Goal: Information Seeking & Learning: Learn about a topic

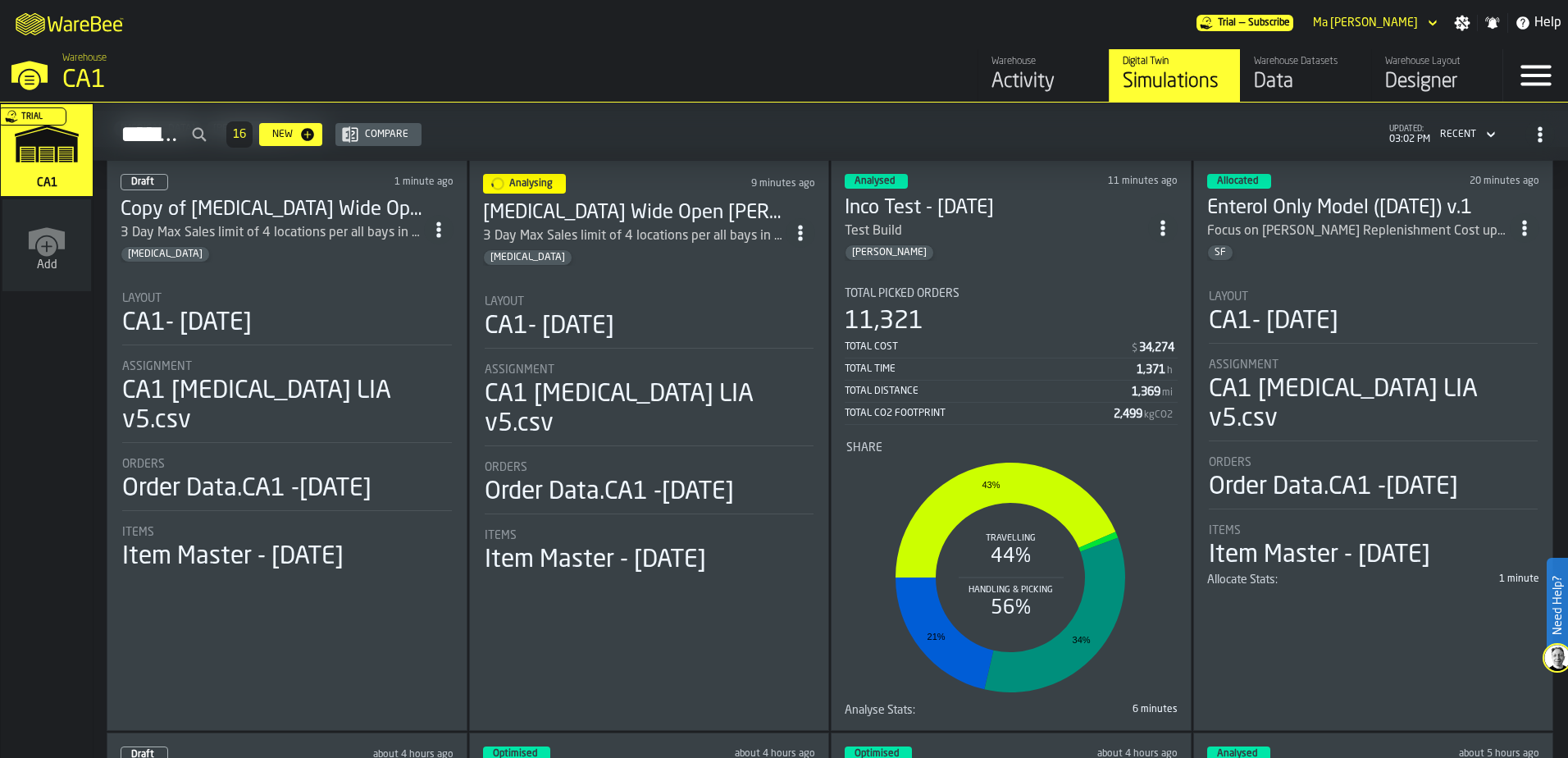
scroll to position [76, 0]
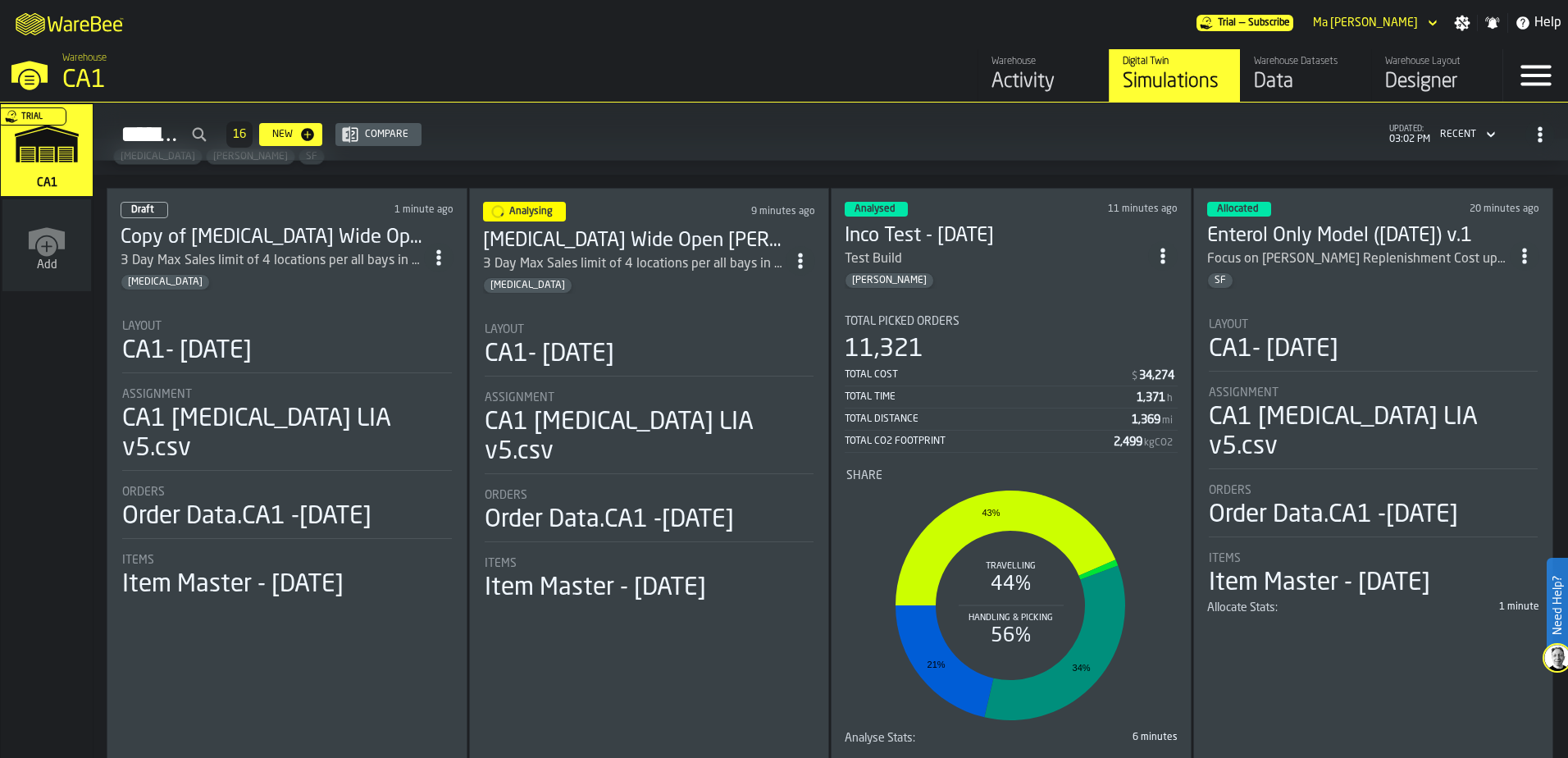
click at [799, 261] on icon "ItemListCard-DashboardItemContainer" at bounding box center [800, 261] width 17 height 17
click at [720, 126] on div "Simulations 16 New Compare updated: 03:02 PM Recent" at bounding box center [831, 134] width 1449 height 38
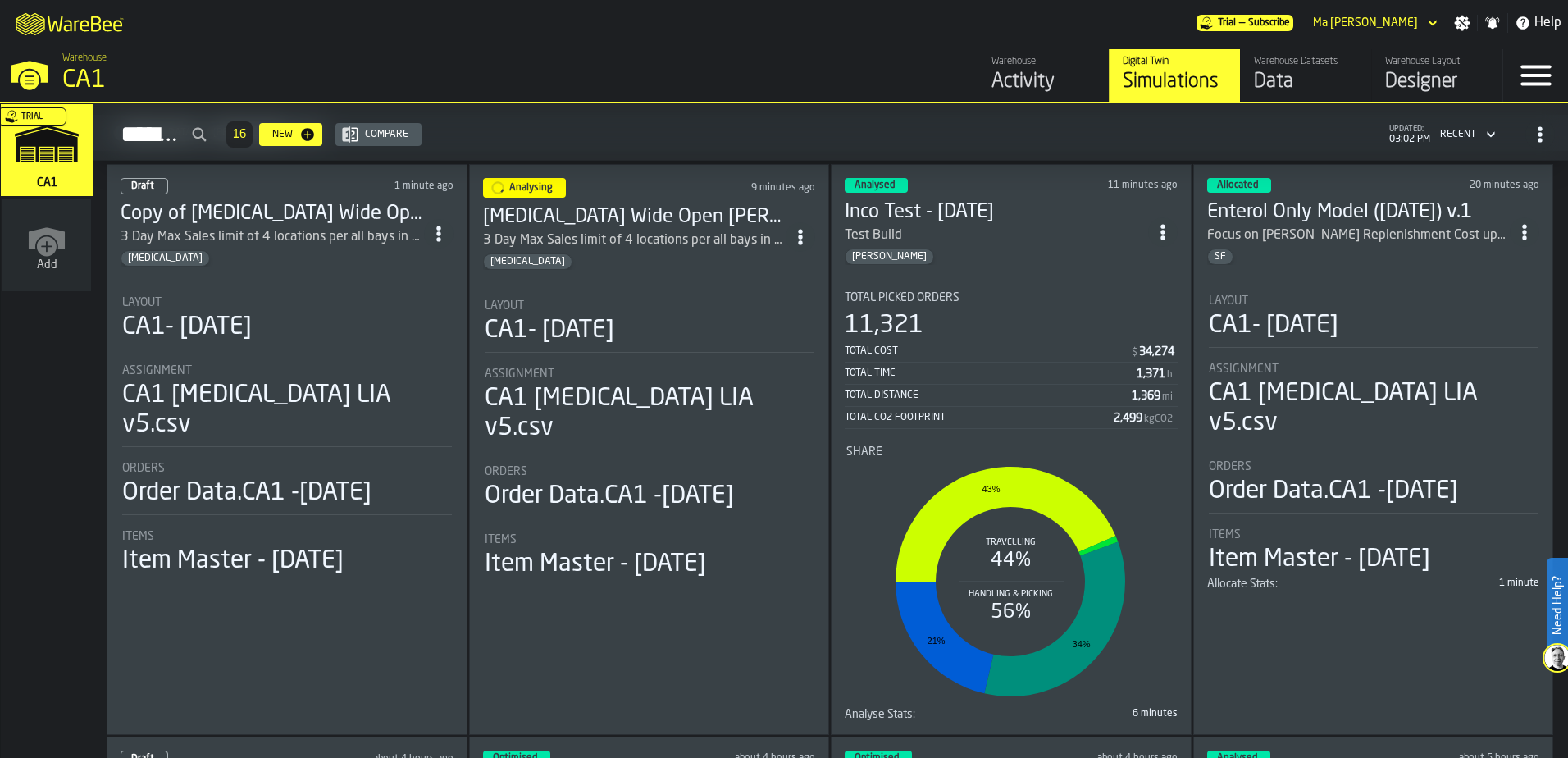
scroll to position [96, 0]
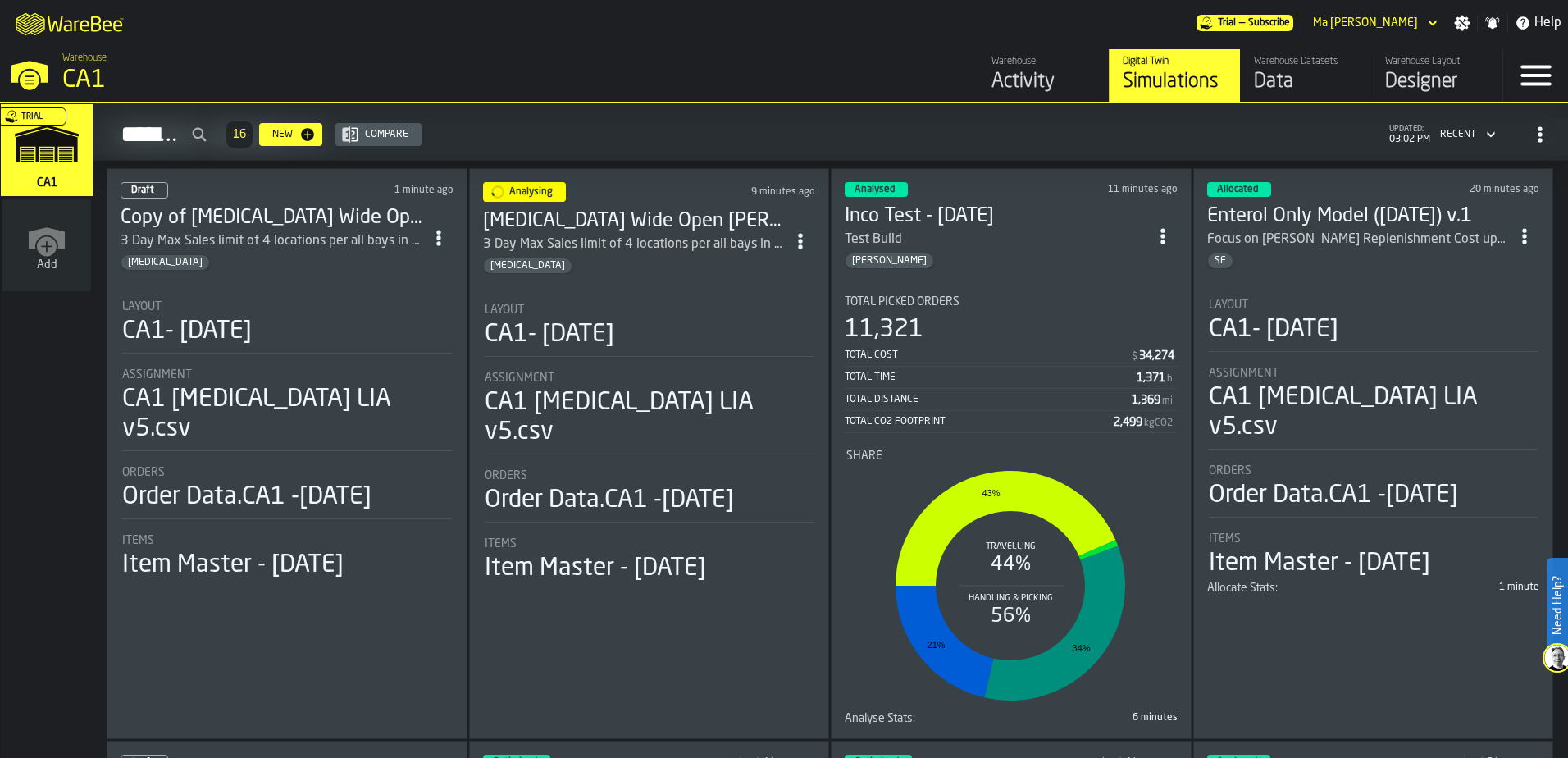
click at [824, 114] on h2 "Simulations 16 New Compare updated: 03:02 PM Recent" at bounding box center [831, 132] width 1475 height 58
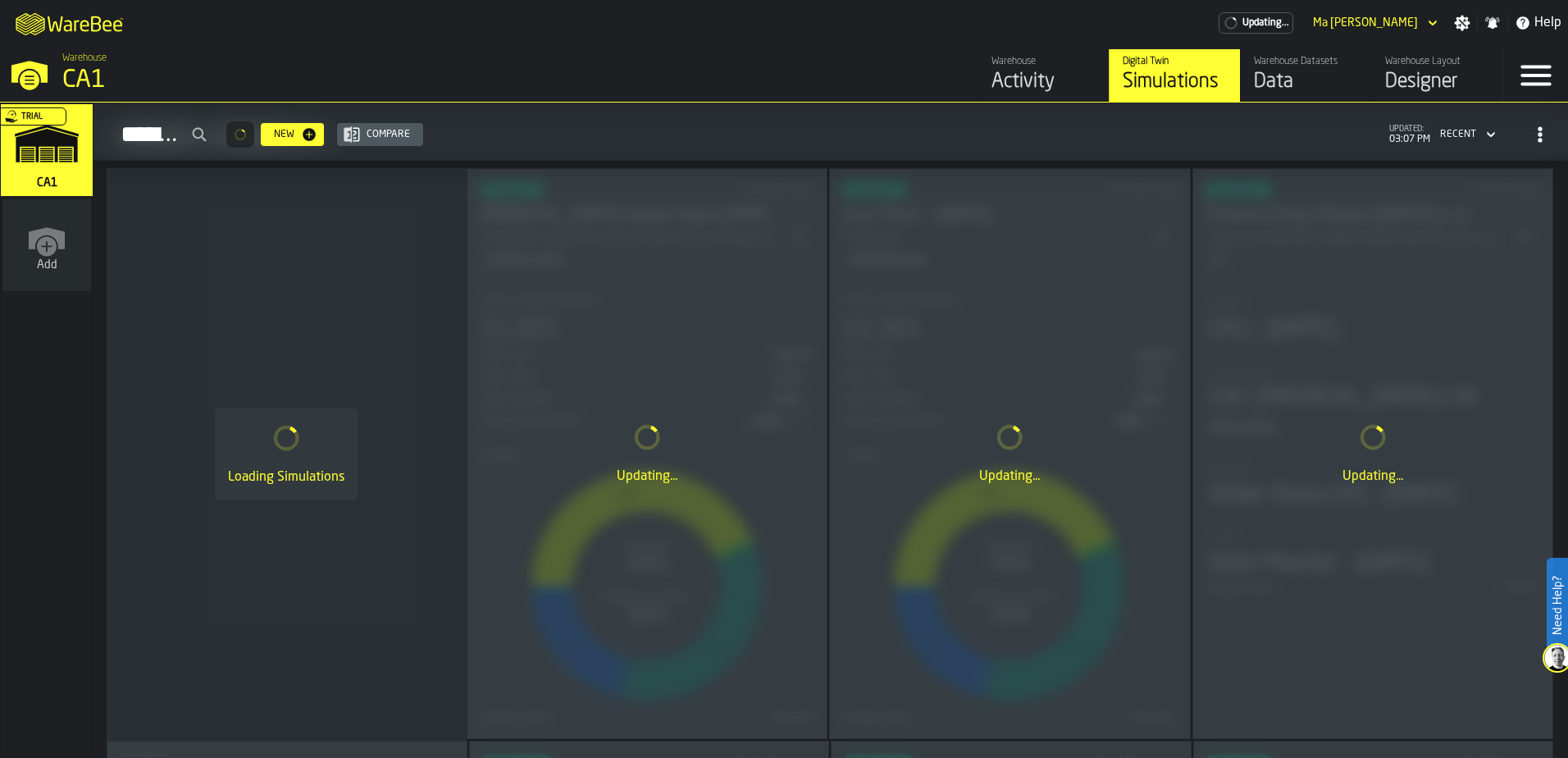
click at [1181, 78] on div "Simulations" at bounding box center [1174, 82] width 104 height 26
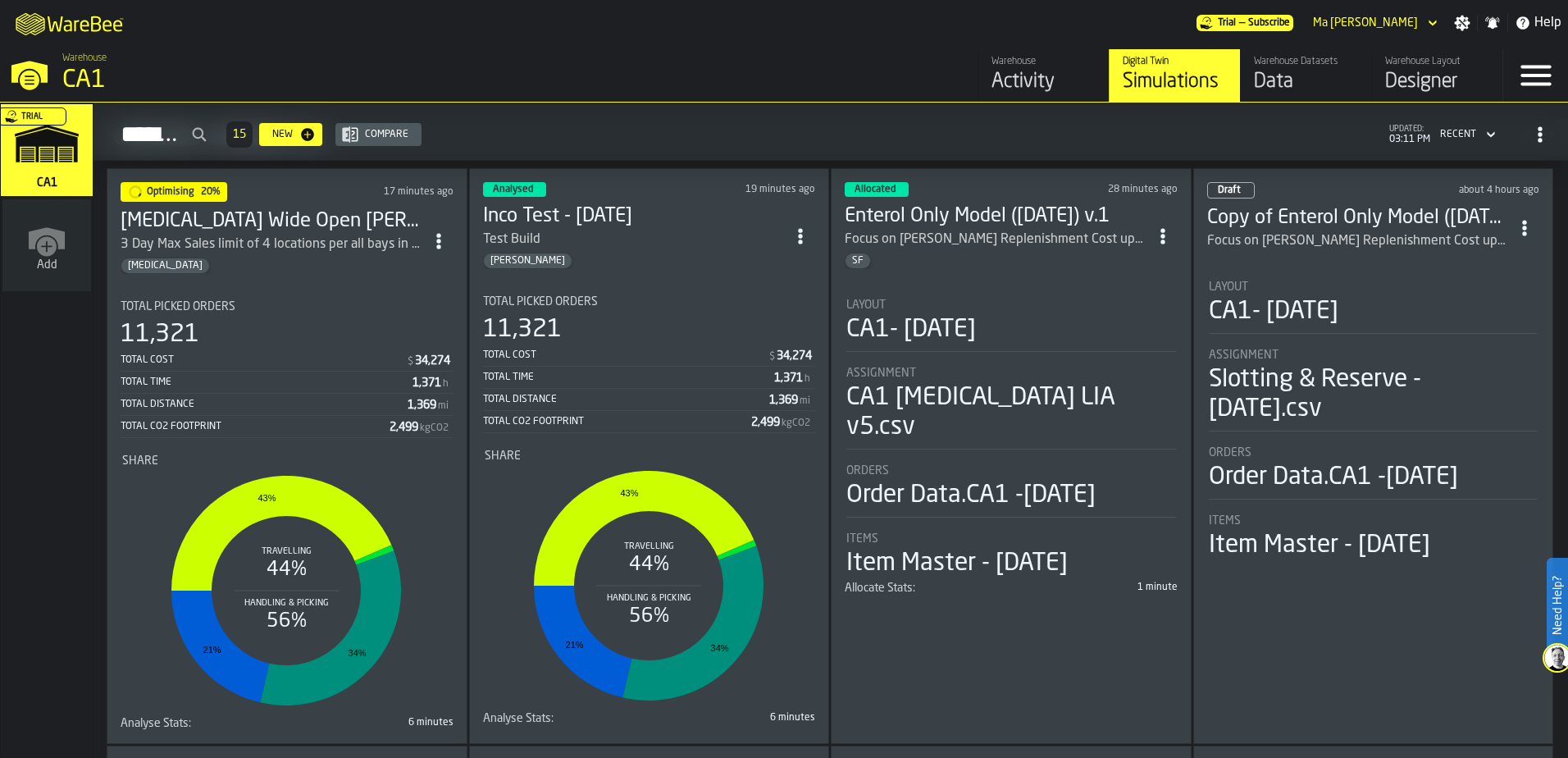
click at [768, 128] on div "Simulations 15 New Compare updated: 03:11 PM Recent" at bounding box center [831, 134] width 1449 height 38
click at [745, 69] on div "Warehouse CA1" at bounding box center [375, 74] width 752 height 56
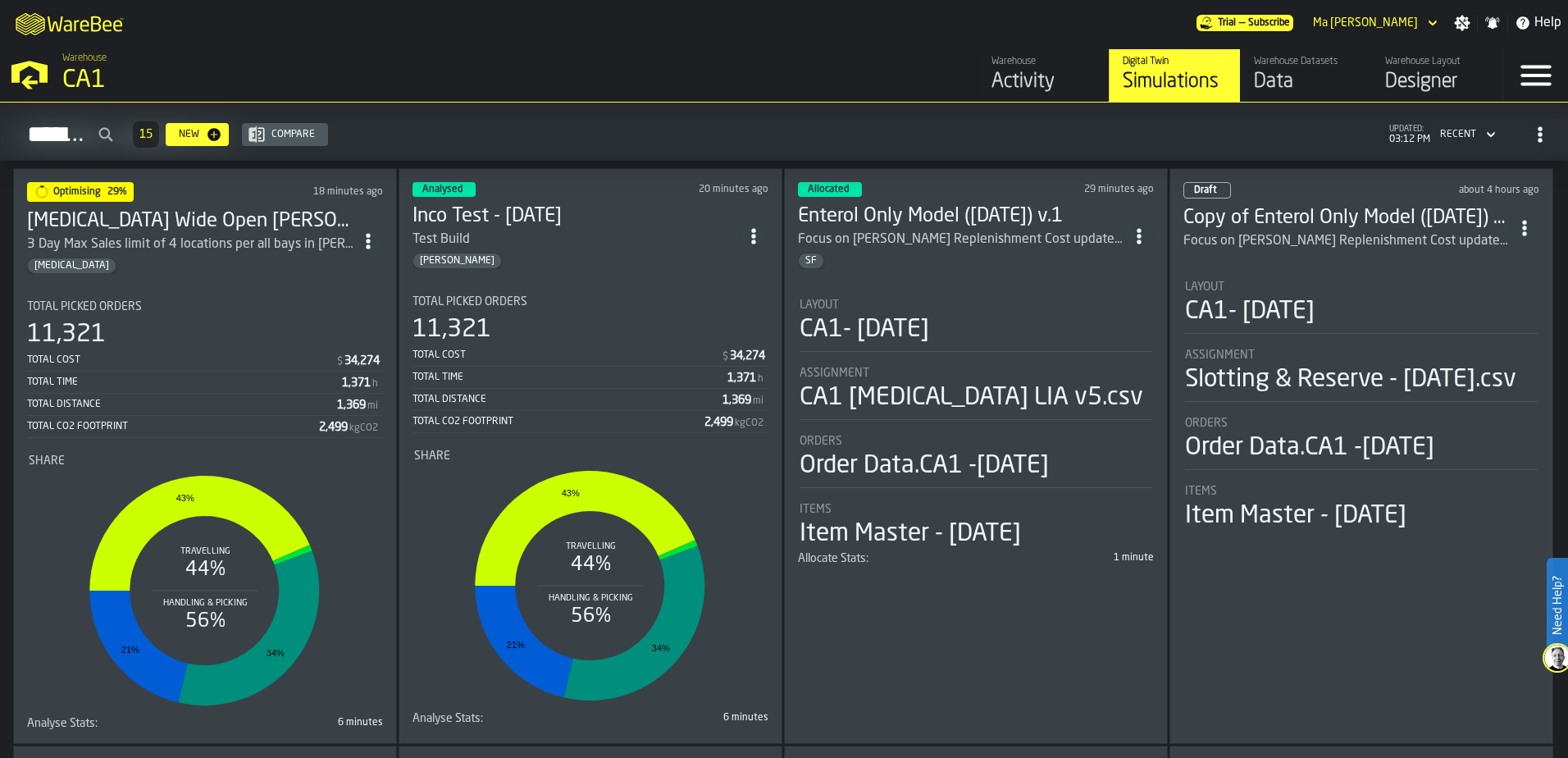
click at [1178, 80] on div "Simulations" at bounding box center [1174, 82] width 104 height 26
click at [567, 254] on div "[PERSON_NAME]" at bounding box center [575, 261] width 326 height 17
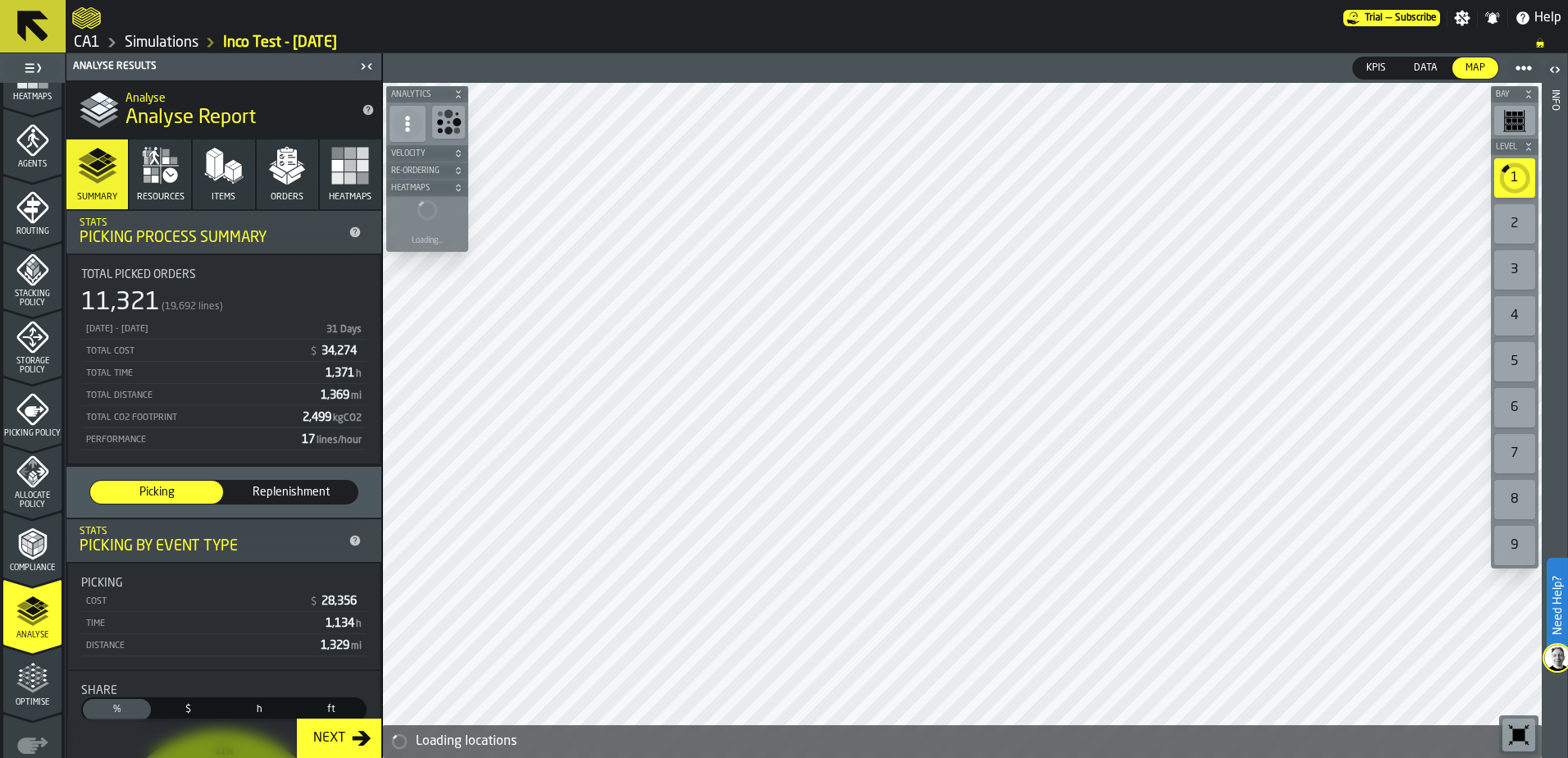
scroll to position [536, 0]
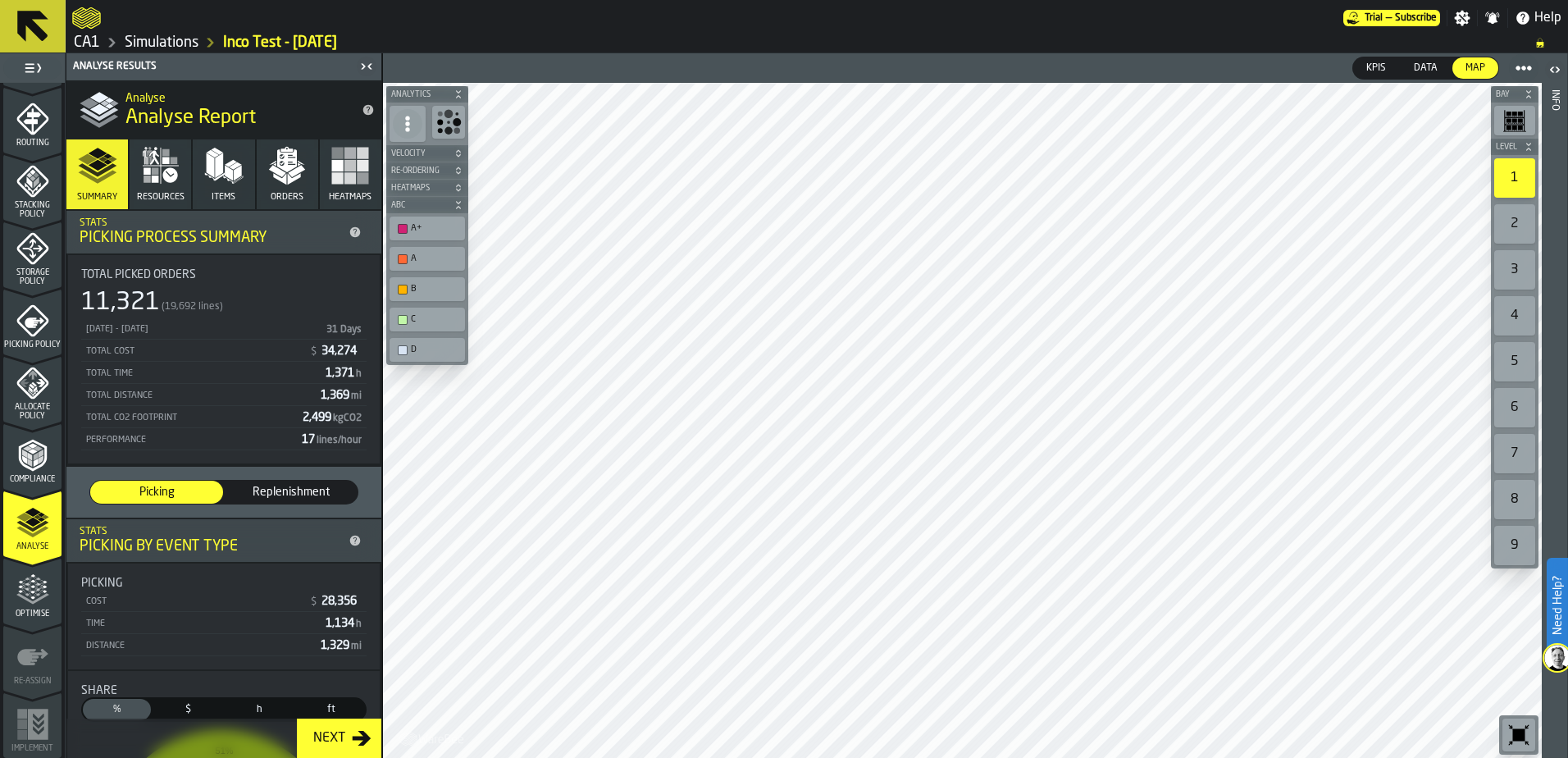
click at [31, 544] on span "Analyse" at bounding box center [32, 547] width 58 height 9
click at [32, 599] on icon "menu Optimise" at bounding box center [32, 590] width 32 height 32
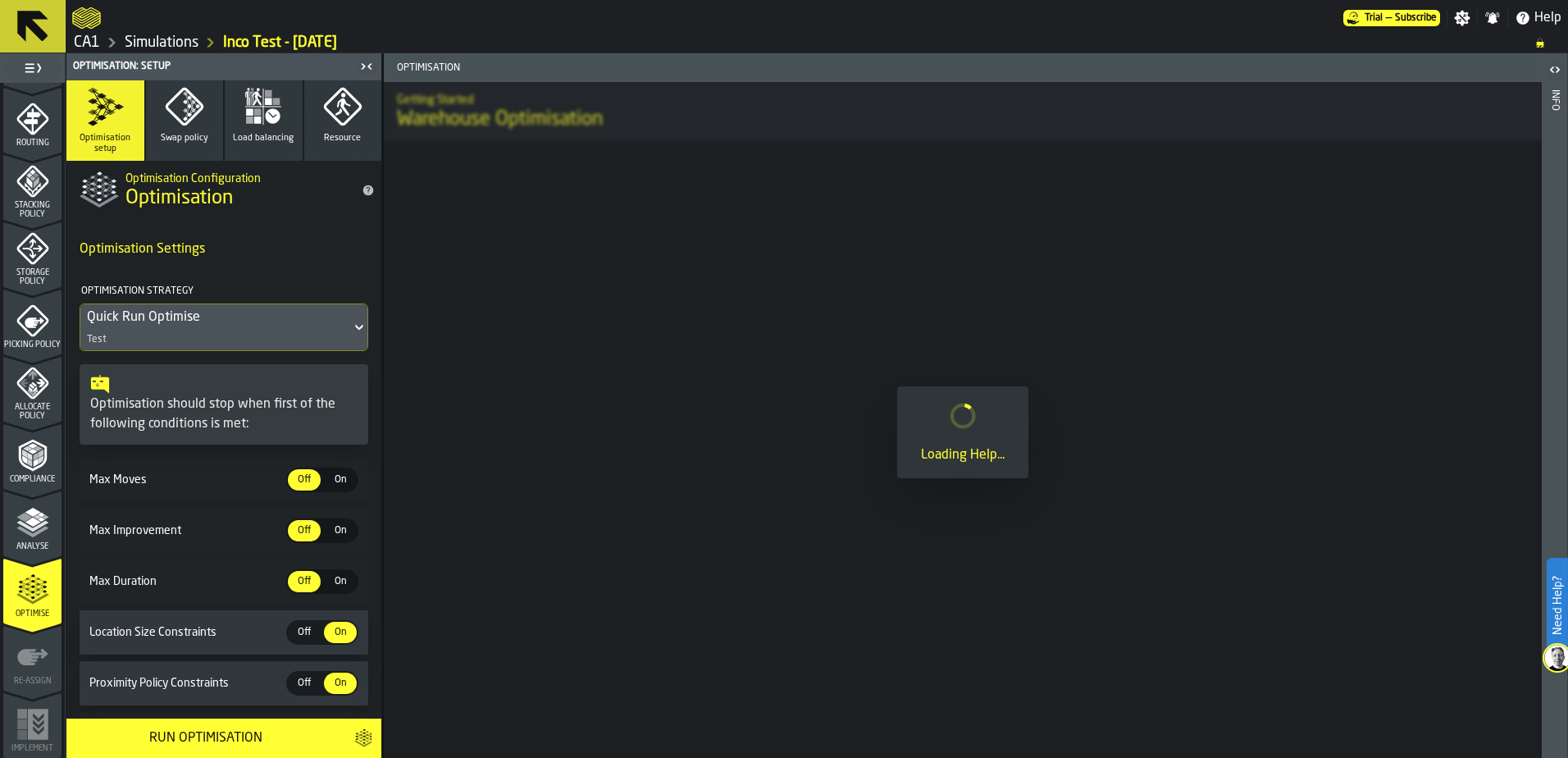
scroll to position [0, 0]
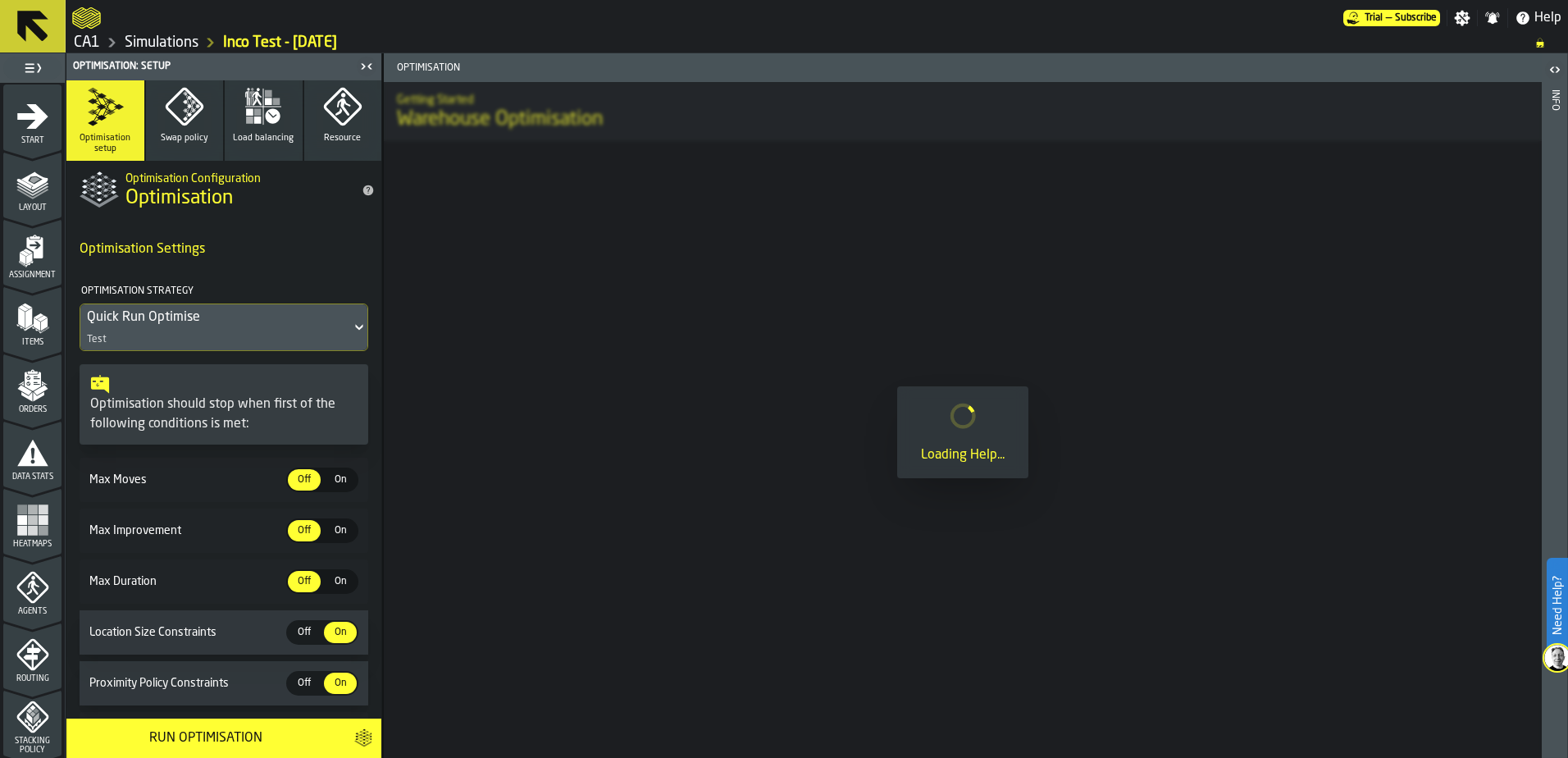
click at [162, 41] on link "Simulations" at bounding box center [161, 42] width 74 height 18
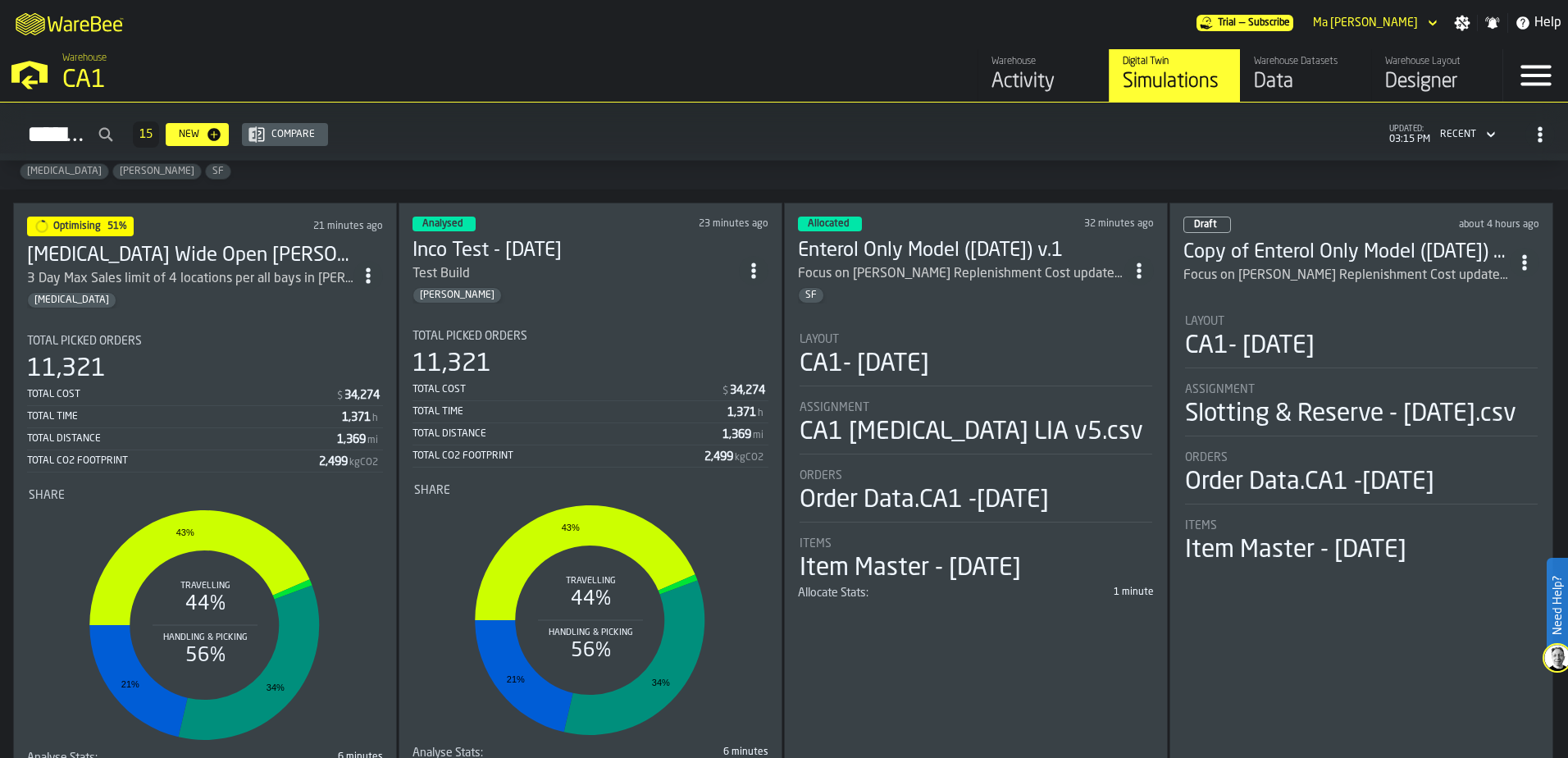
scroll to position [63, 0]
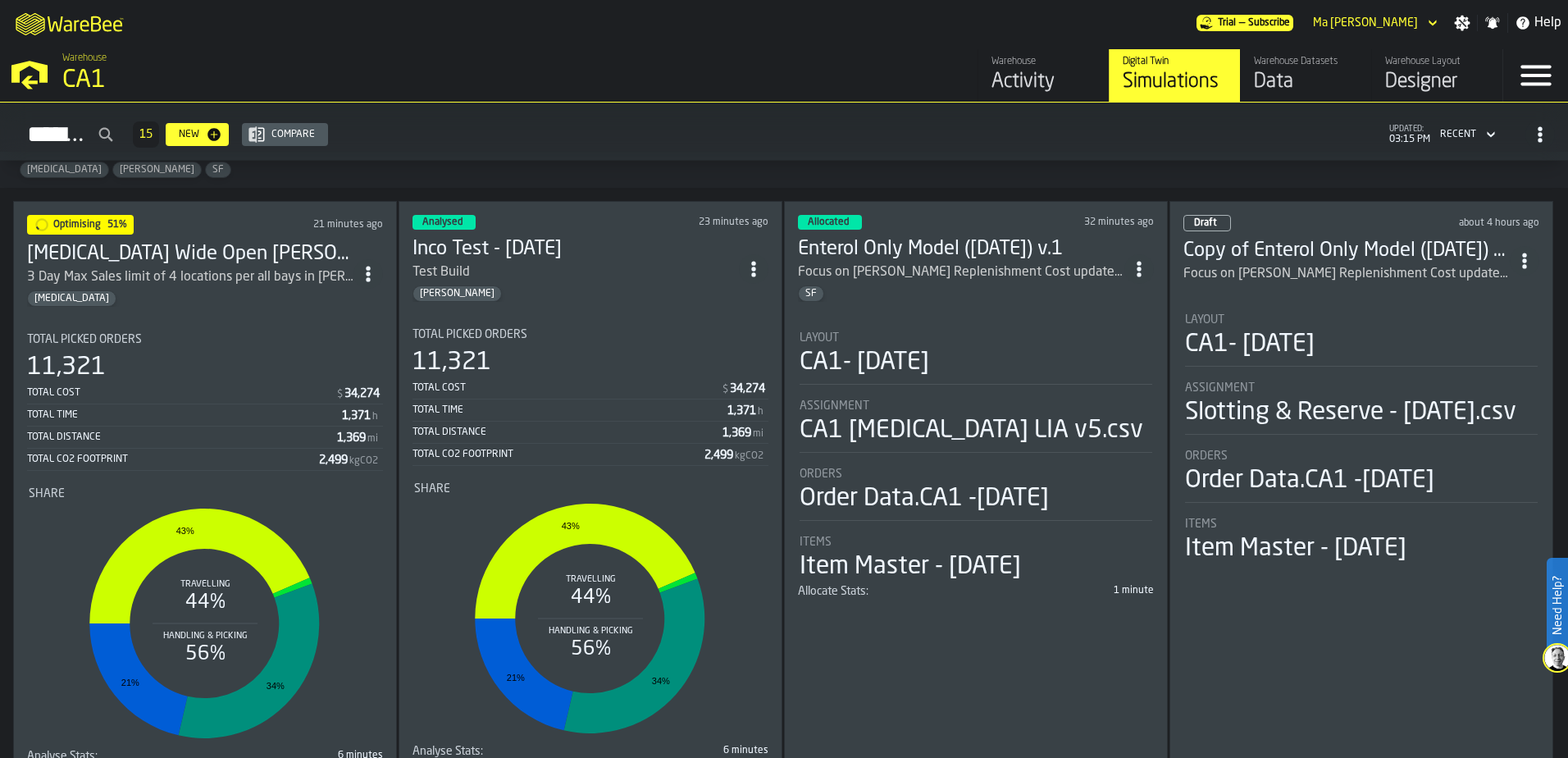
click at [656, 148] on div "Simulations 15 New Compare updated: 03:15 PM Recent" at bounding box center [784, 134] width 1542 height 38
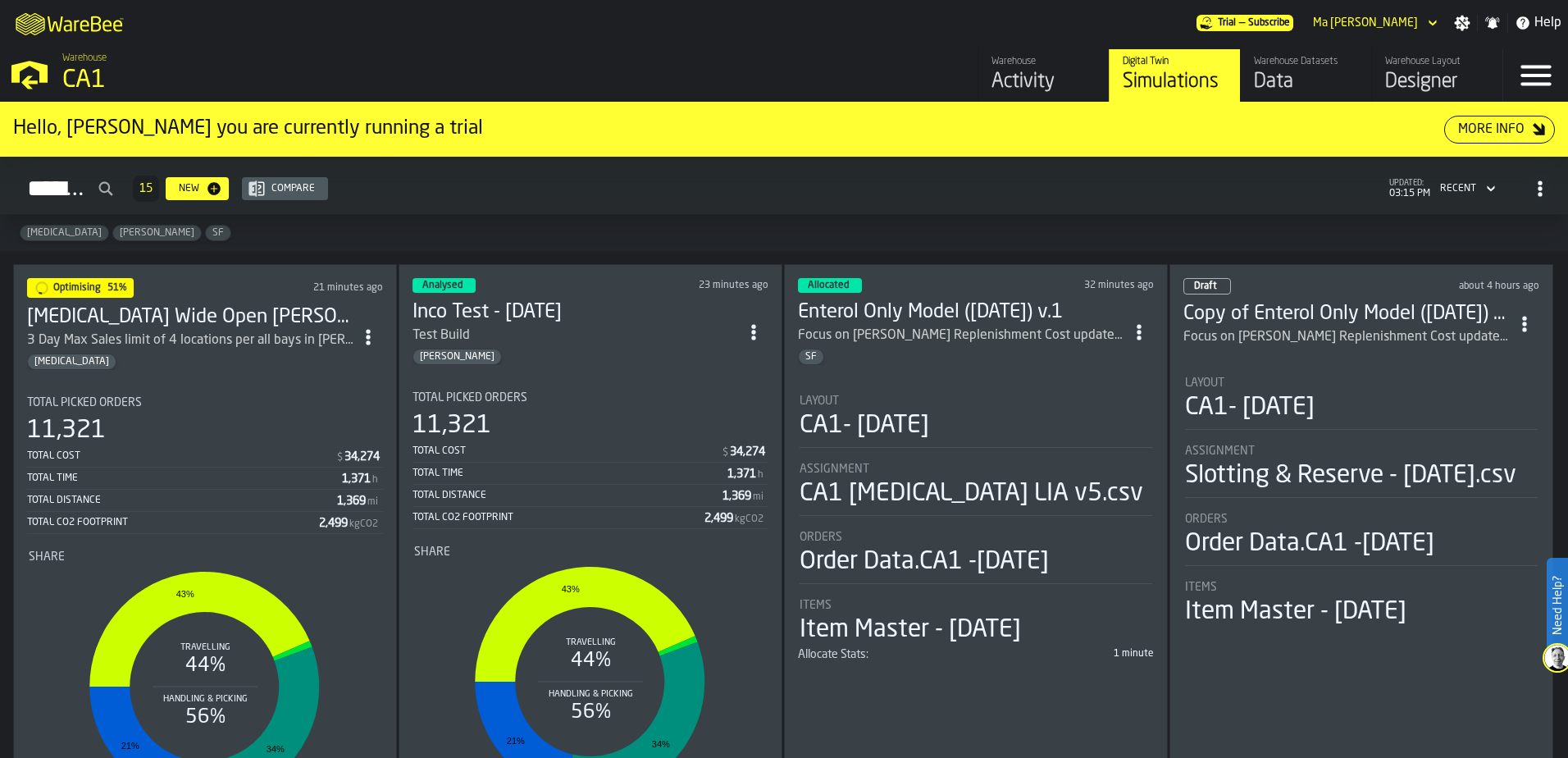
click at [690, 240] on div "Enteral Gregg SF" at bounding box center [784, 232] width 1568 height 36
click at [739, 225] on div "Enteral Gregg SF" at bounding box center [784, 232] width 1568 height 36
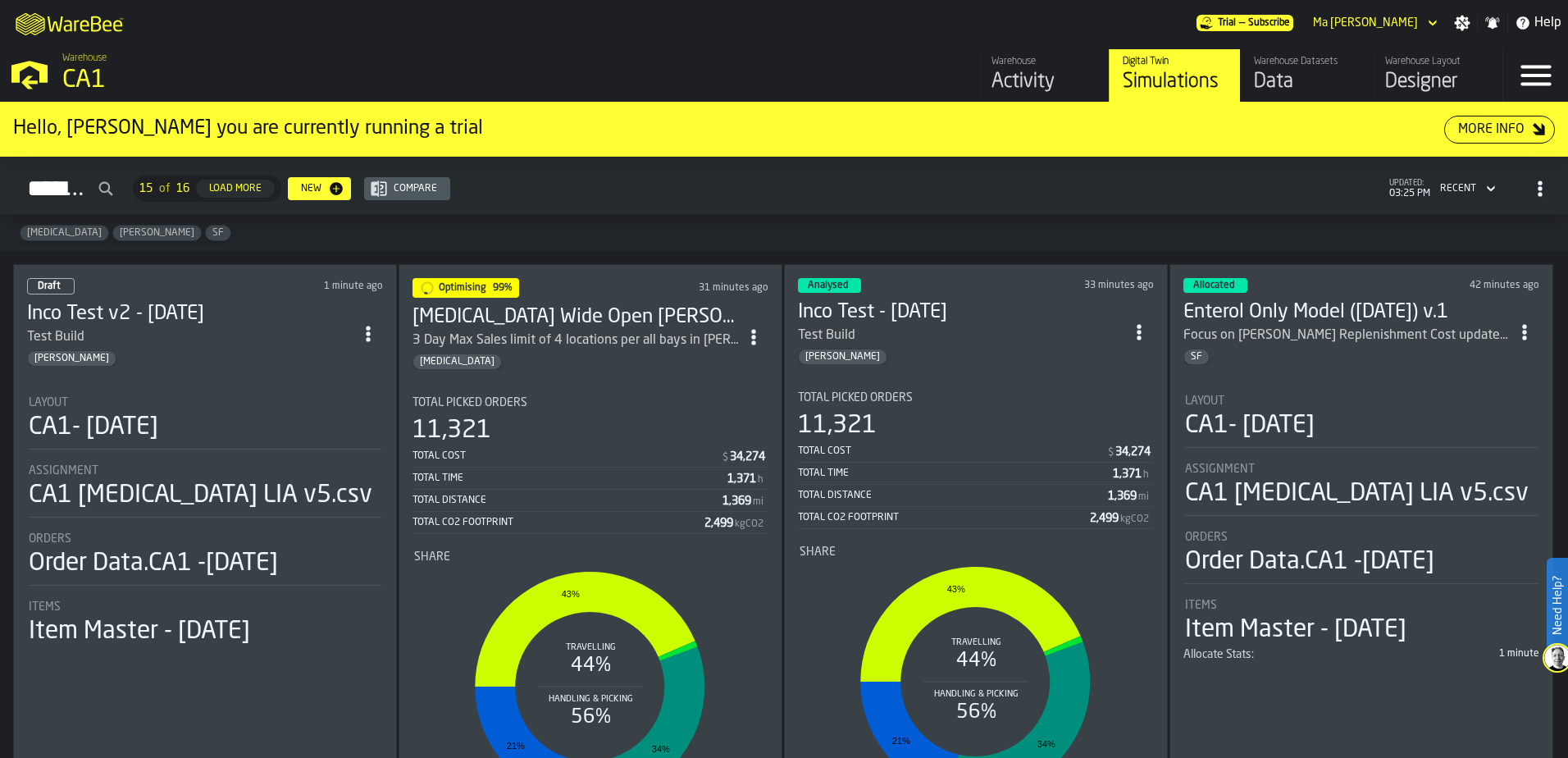
click at [887, 65] on div "Warehouse Activity Digital Twin Simulations Warehouse Datasets Data Warehouse L…" at bounding box center [1127, 75] width 752 height 53
click at [1019, 89] on div "Activity" at bounding box center [1044, 82] width 104 height 26
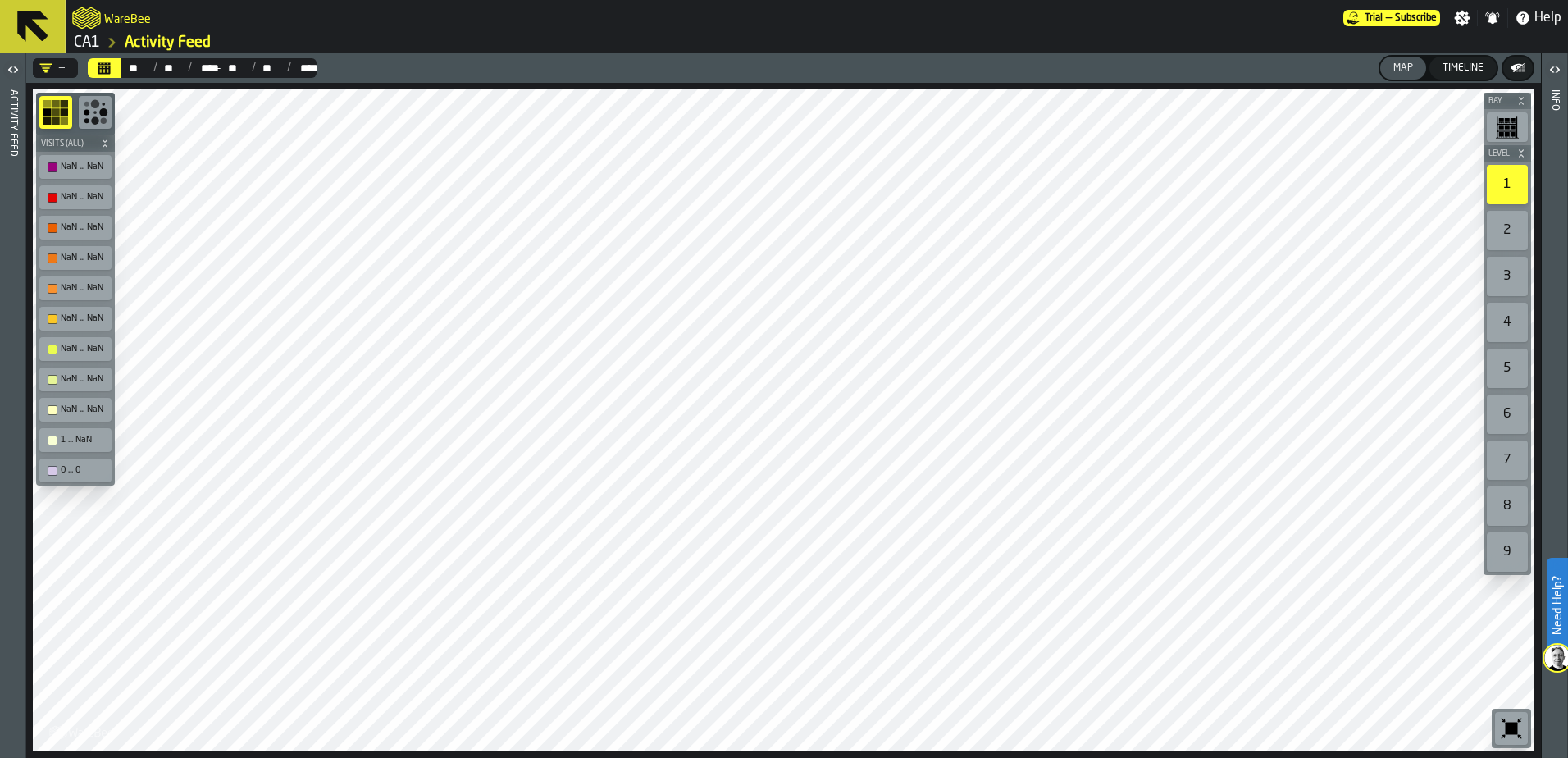
click at [35, 15] on icon at bounding box center [33, 26] width 32 height 32
click at [84, 35] on link "CA1" at bounding box center [87, 42] width 26 height 18
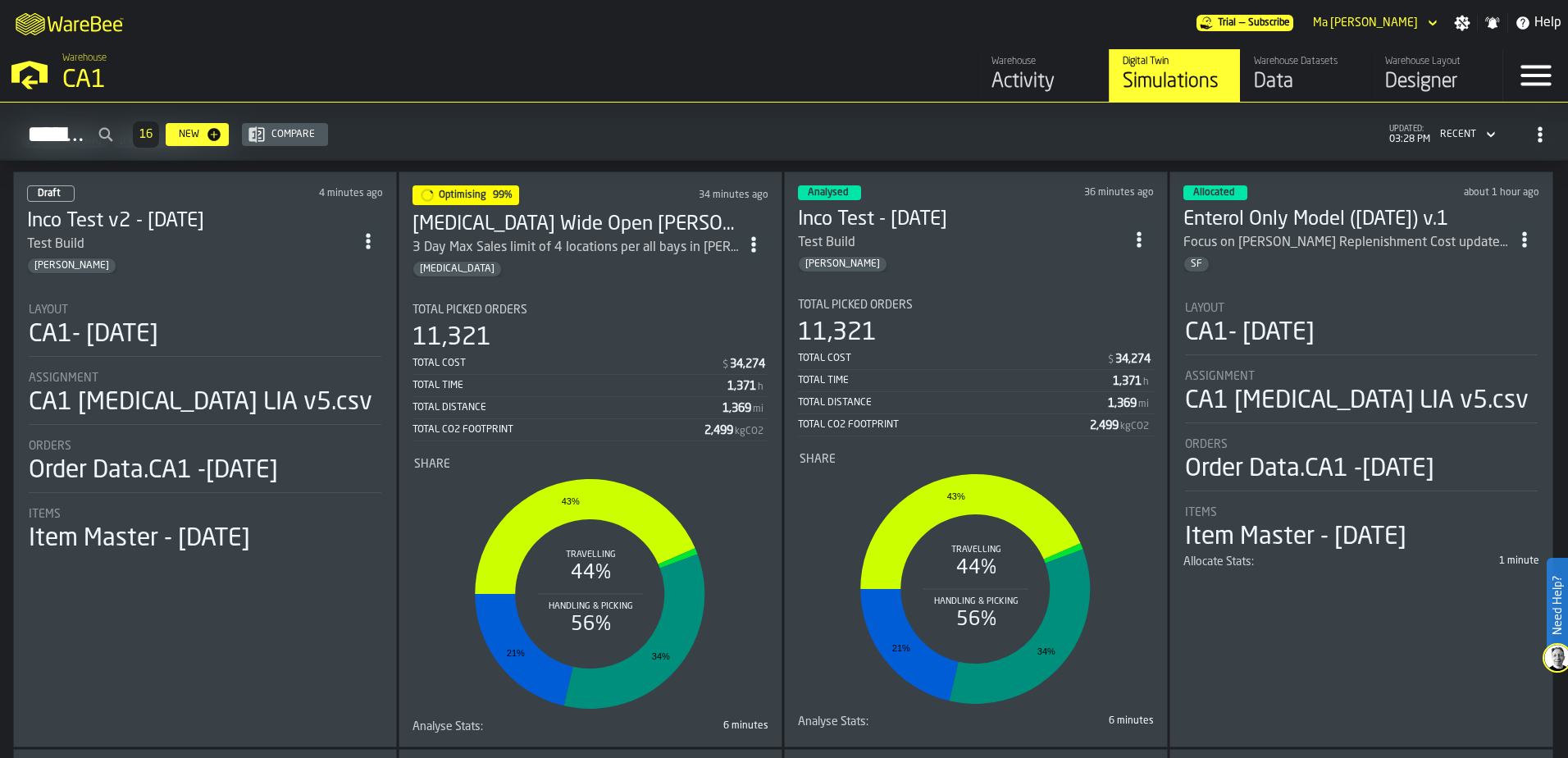
scroll to position [94, 0]
click at [1532, 133] on icon "button-Simulations" at bounding box center [1540, 134] width 17 height 17
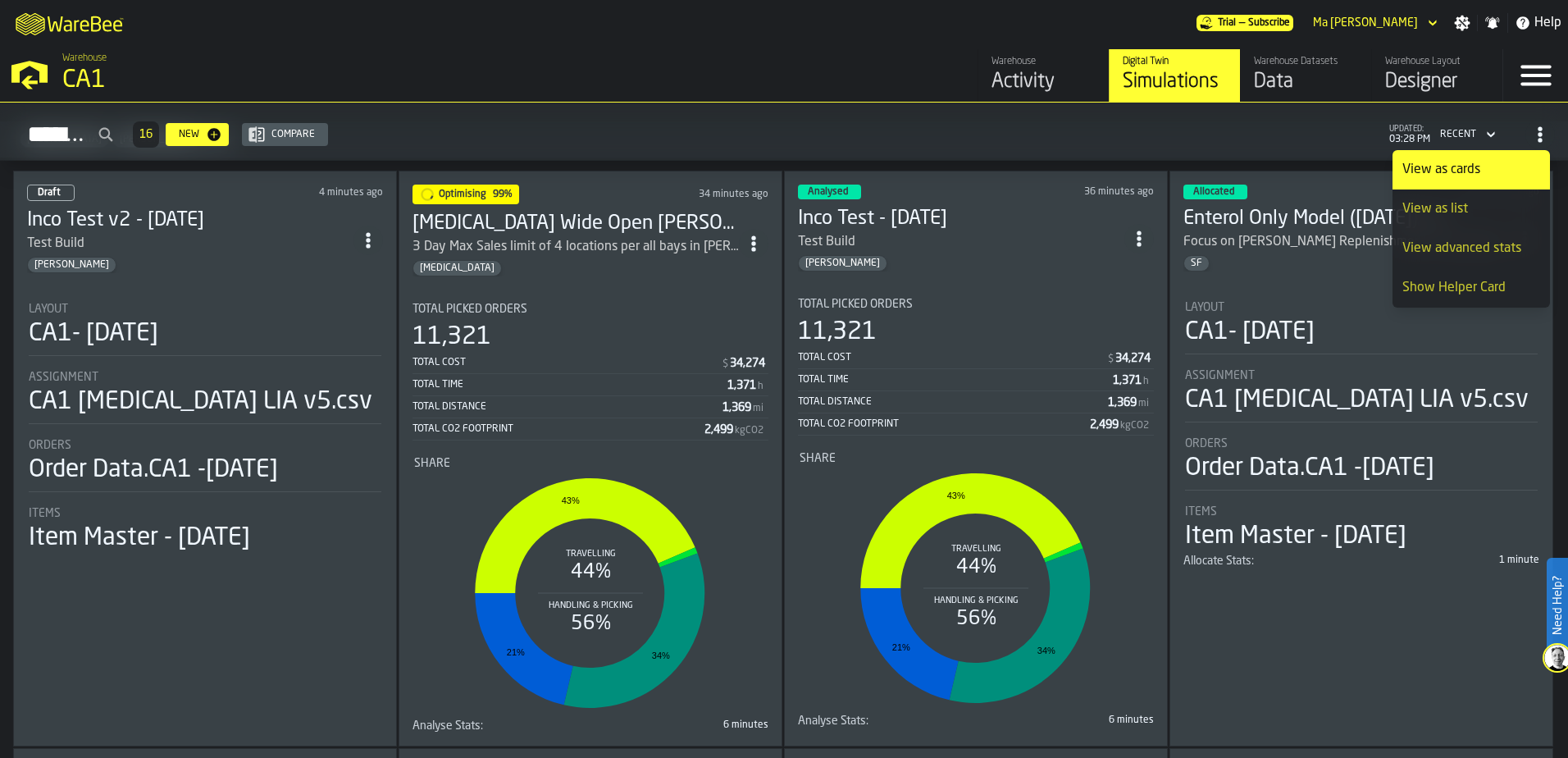
click at [1000, 347] on div "Total Cost $ 34,274 Total Time 1,371 h Total Distance 1,369 mi Total CO2 Footpr…" at bounding box center [976, 391] width 356 height 89
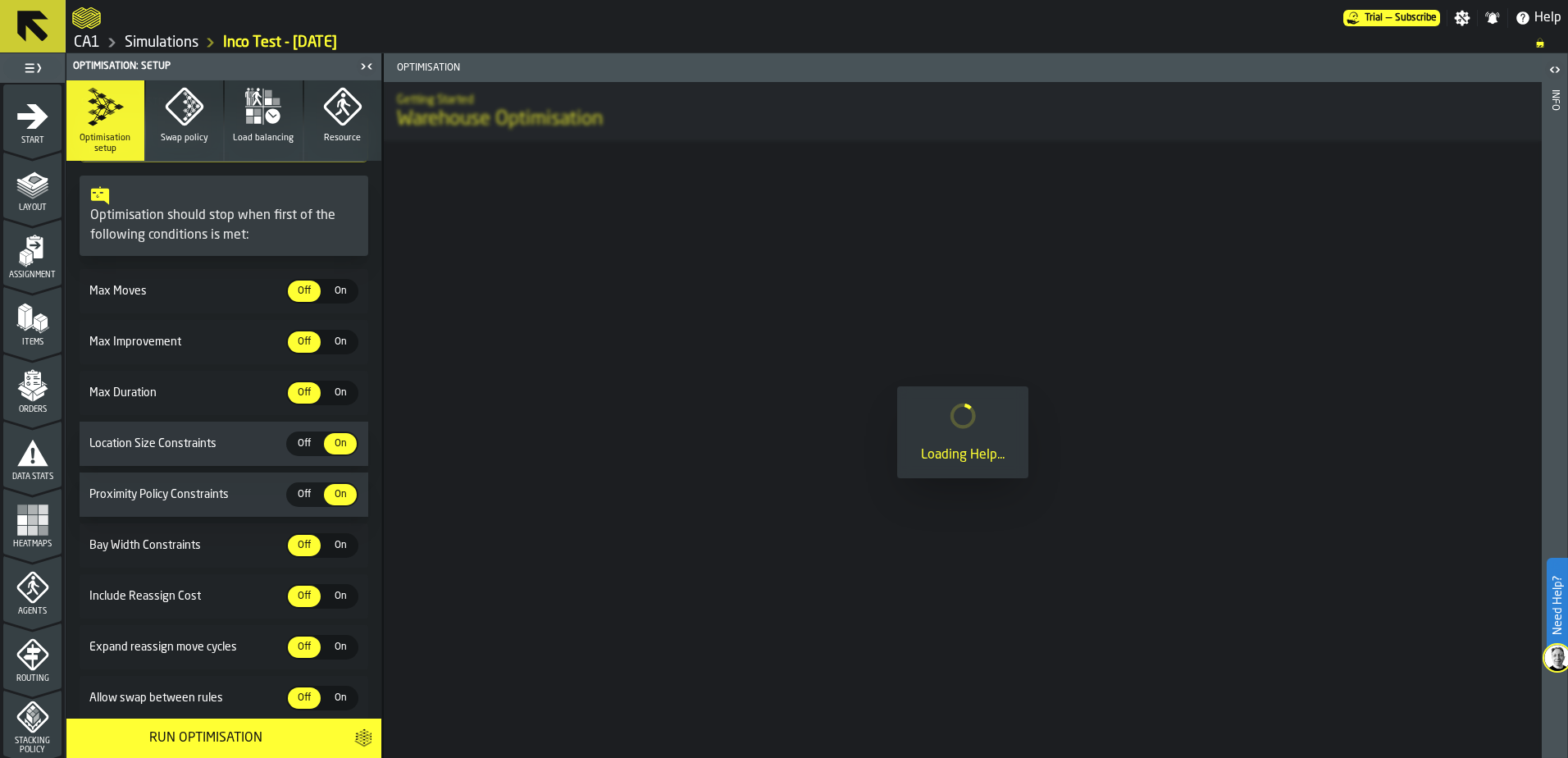
scroll to position [536, 0]
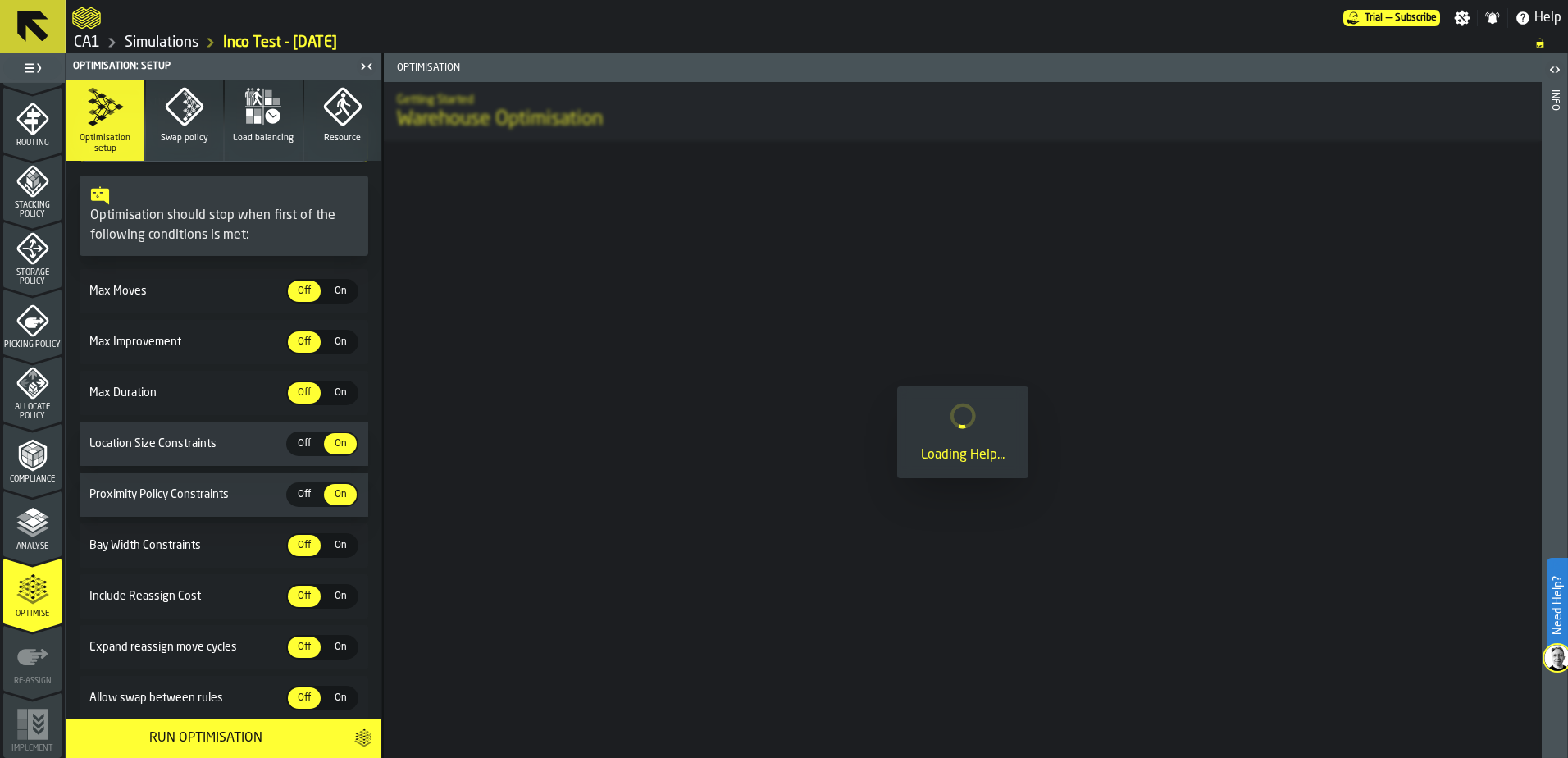
click at [19, 529] on polyline "menu Analyse" at bounding box center [32, 531] width 32 height 11
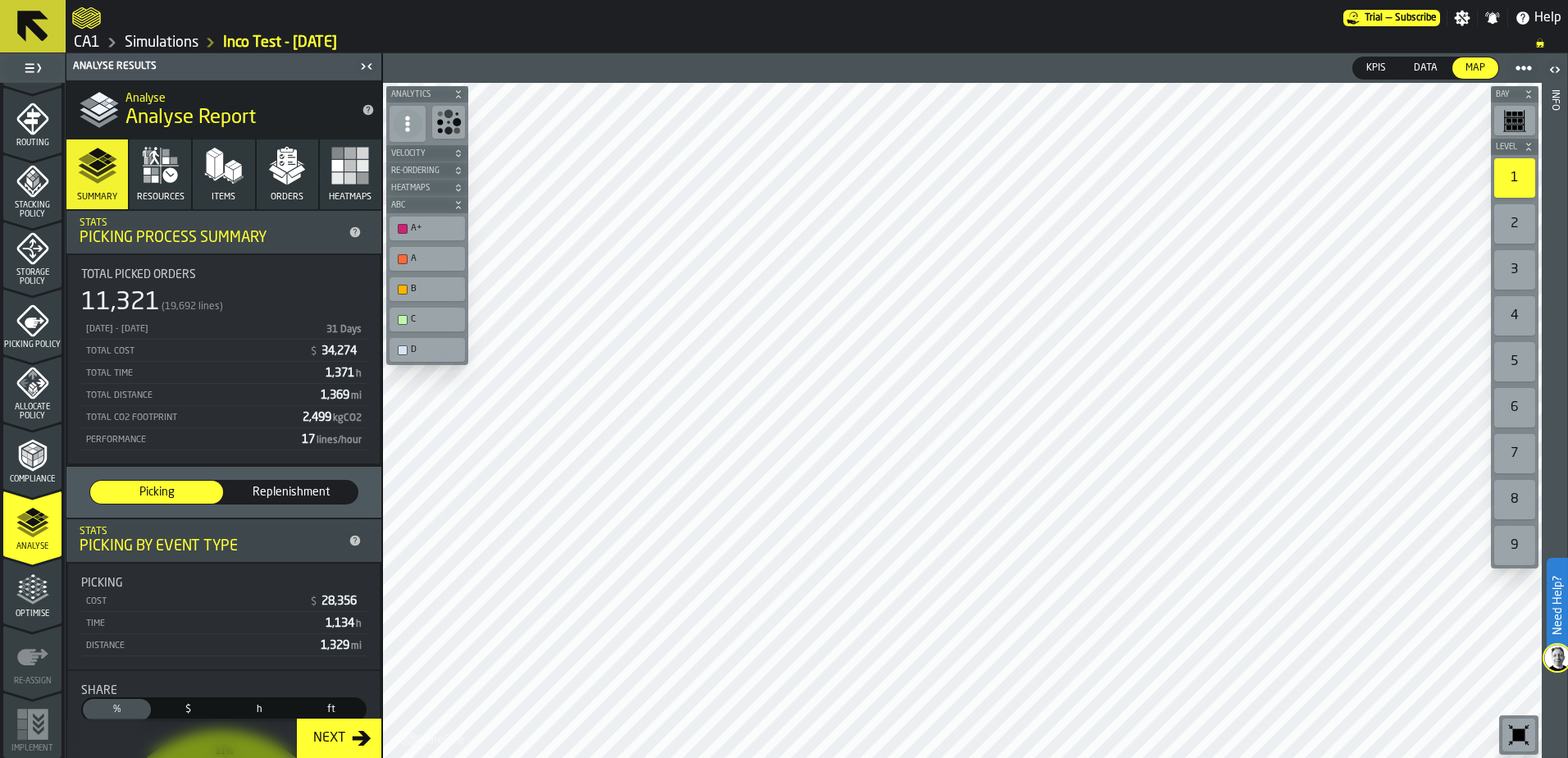
click at [160, 32] on div at bounding box center [708, 18] width 1272 height 30
click at [147, 46] on link "Simulations" at bounding box center [161, 42] width 74 height 18
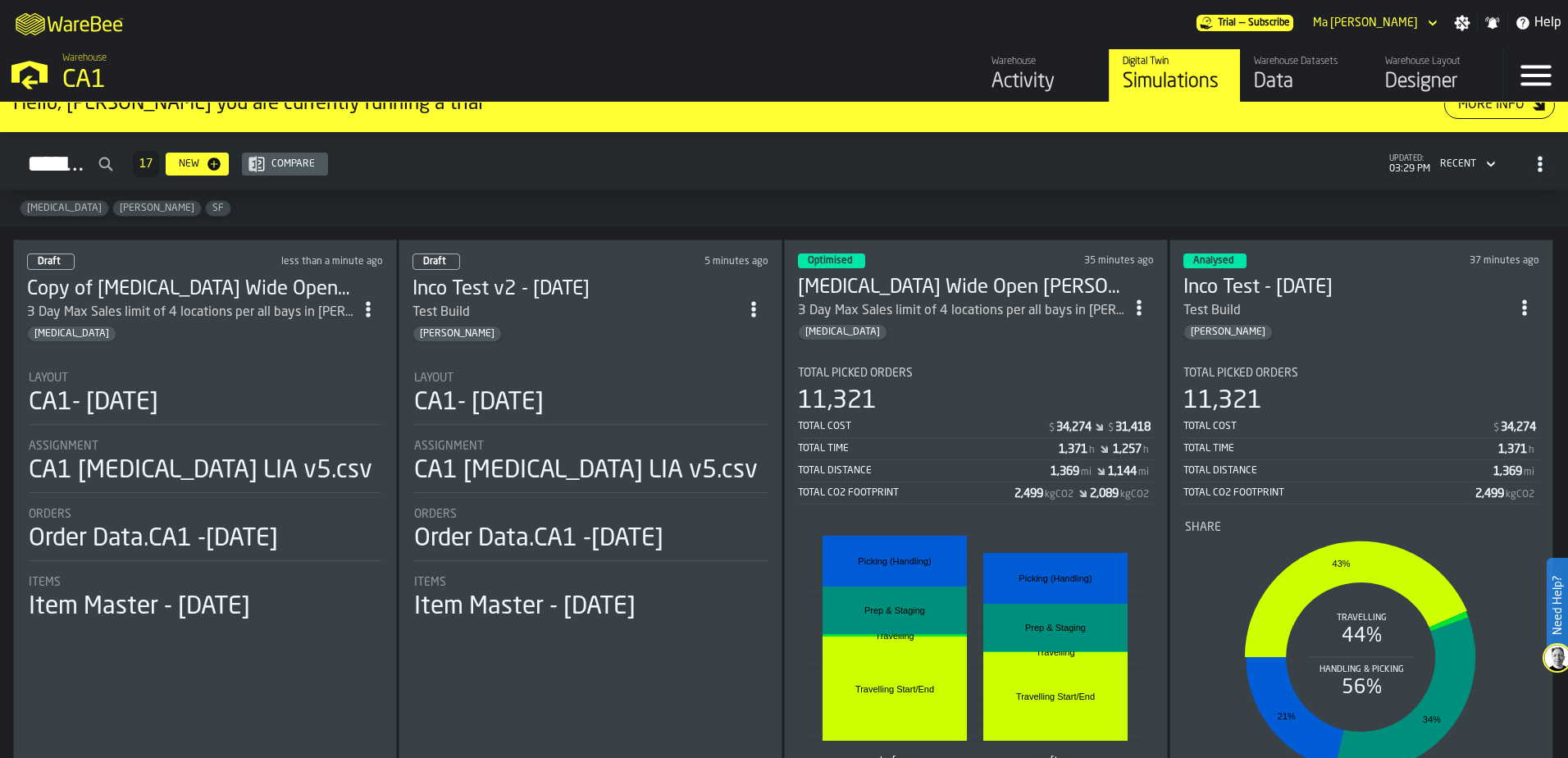
scroll to position [24, 0]
click at [1317, 355] on section "Total Picked Orders 11,321 Total Cost $ 34,274 Total Time 1,371 h Total Distanc…" at bounding box center [1362, 576] width 356 height 443
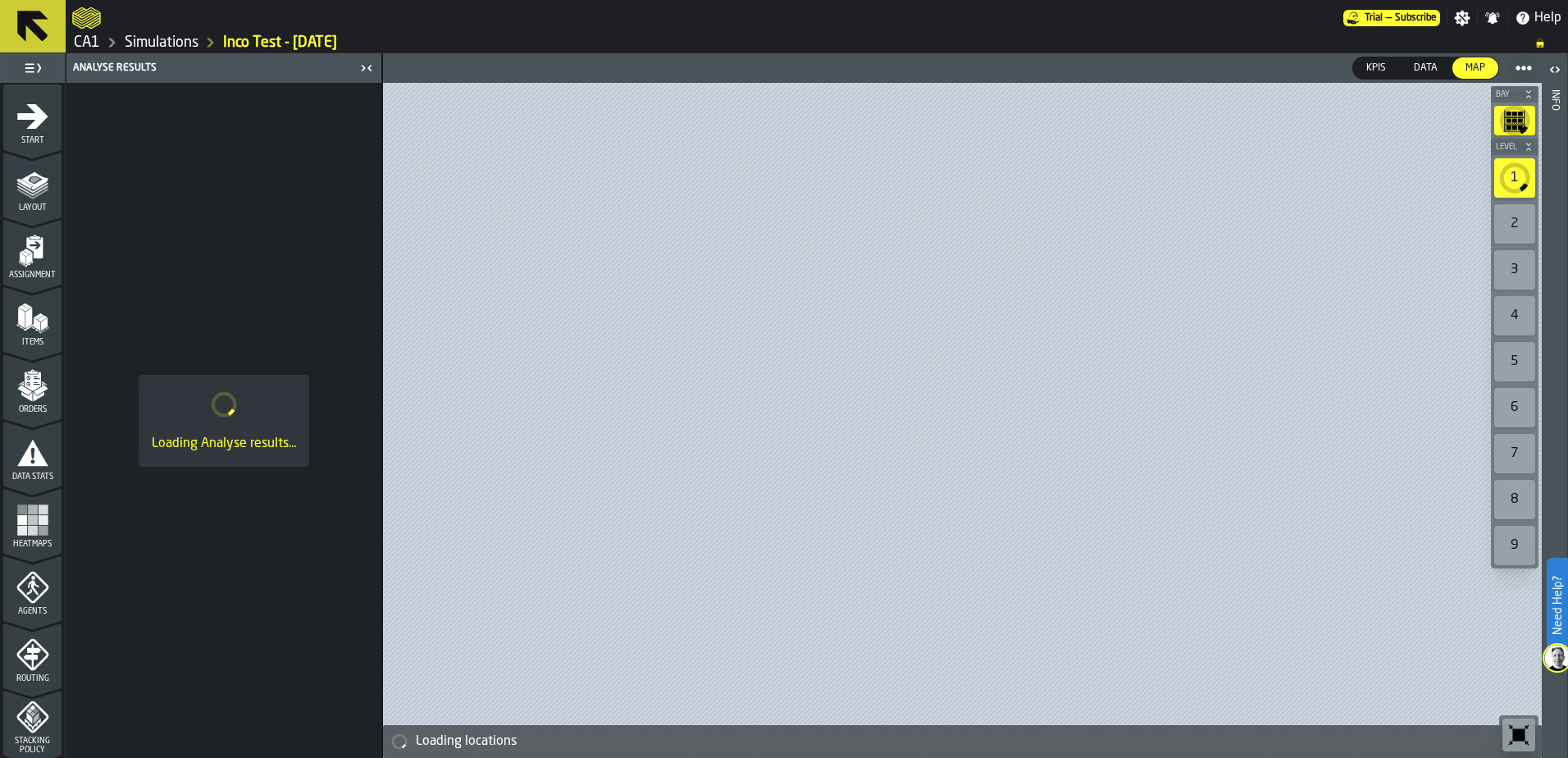
scroll to position [536, 0]
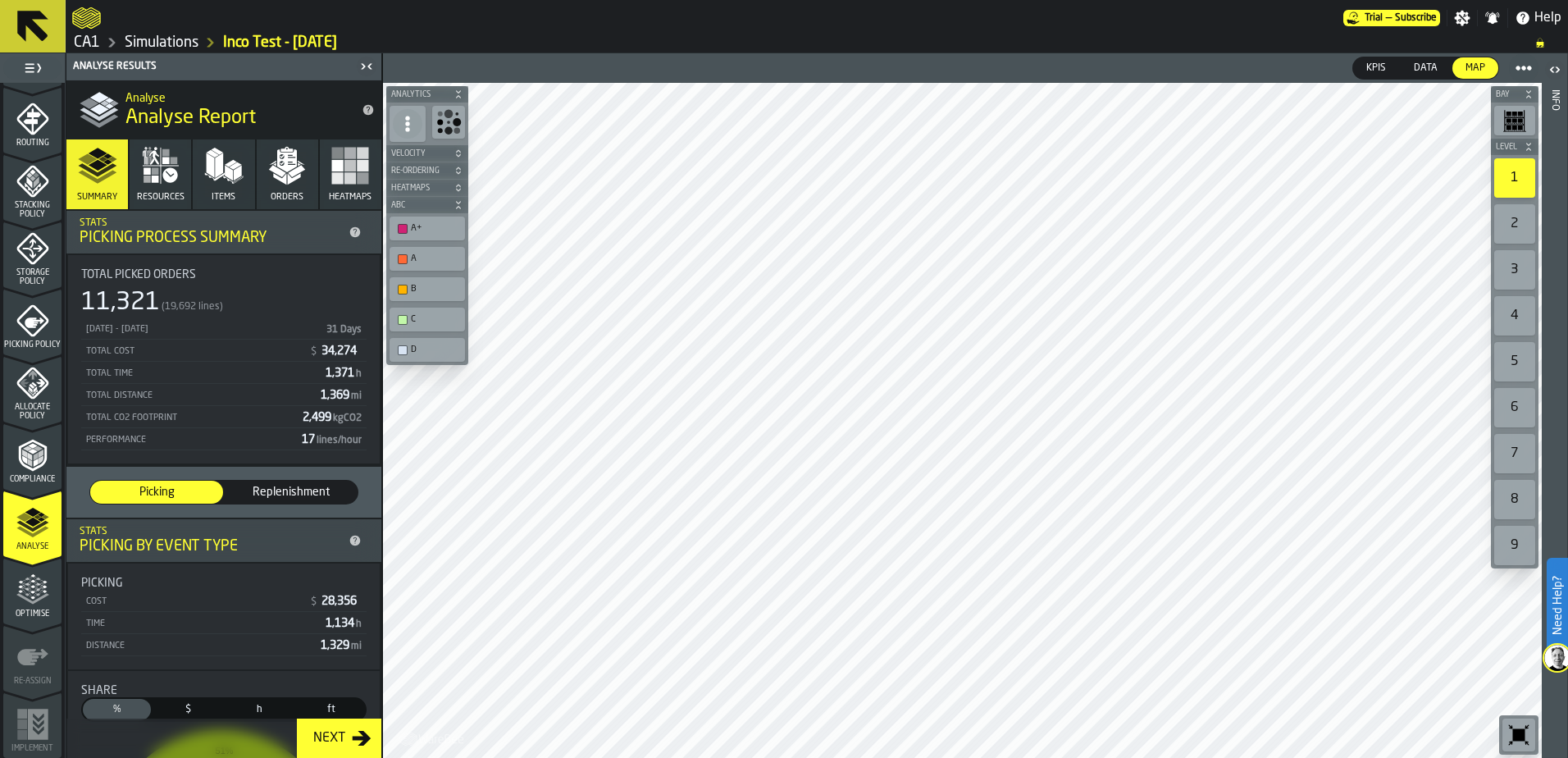
click at [32, 582] on icon "menu Optimise" at bounding box center [38, 589] width 12 height 18
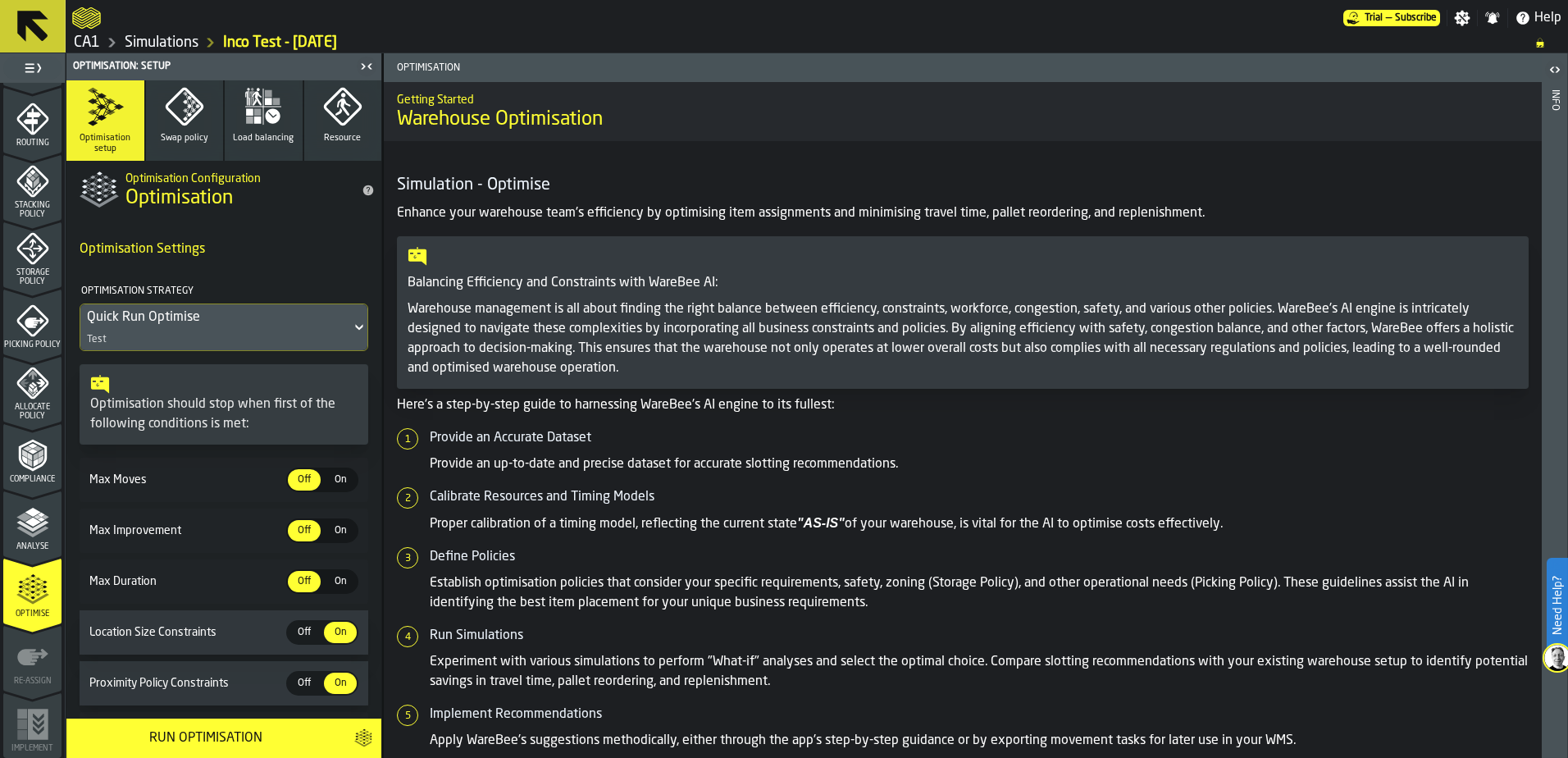
click at [85, 36] on link "CA1" at bounding box center [87, 42] width 26 height 18
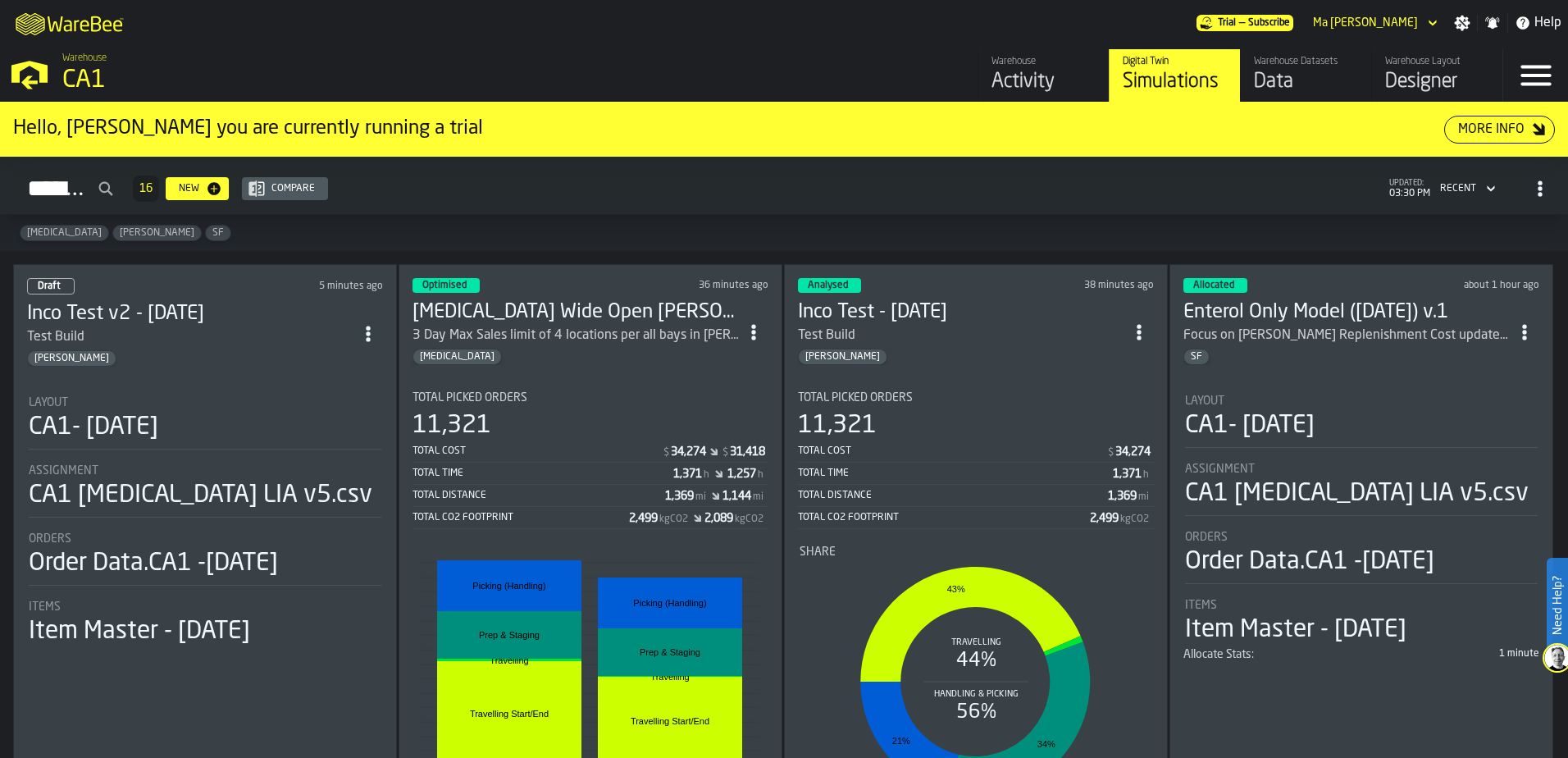
click at [959, 409] on div "Total Picked Orders 11,321 Total Cost $ 34,274 Total Time 1,371 h Total Distanc…" at bounding box center [976, 460] width 356 height 138
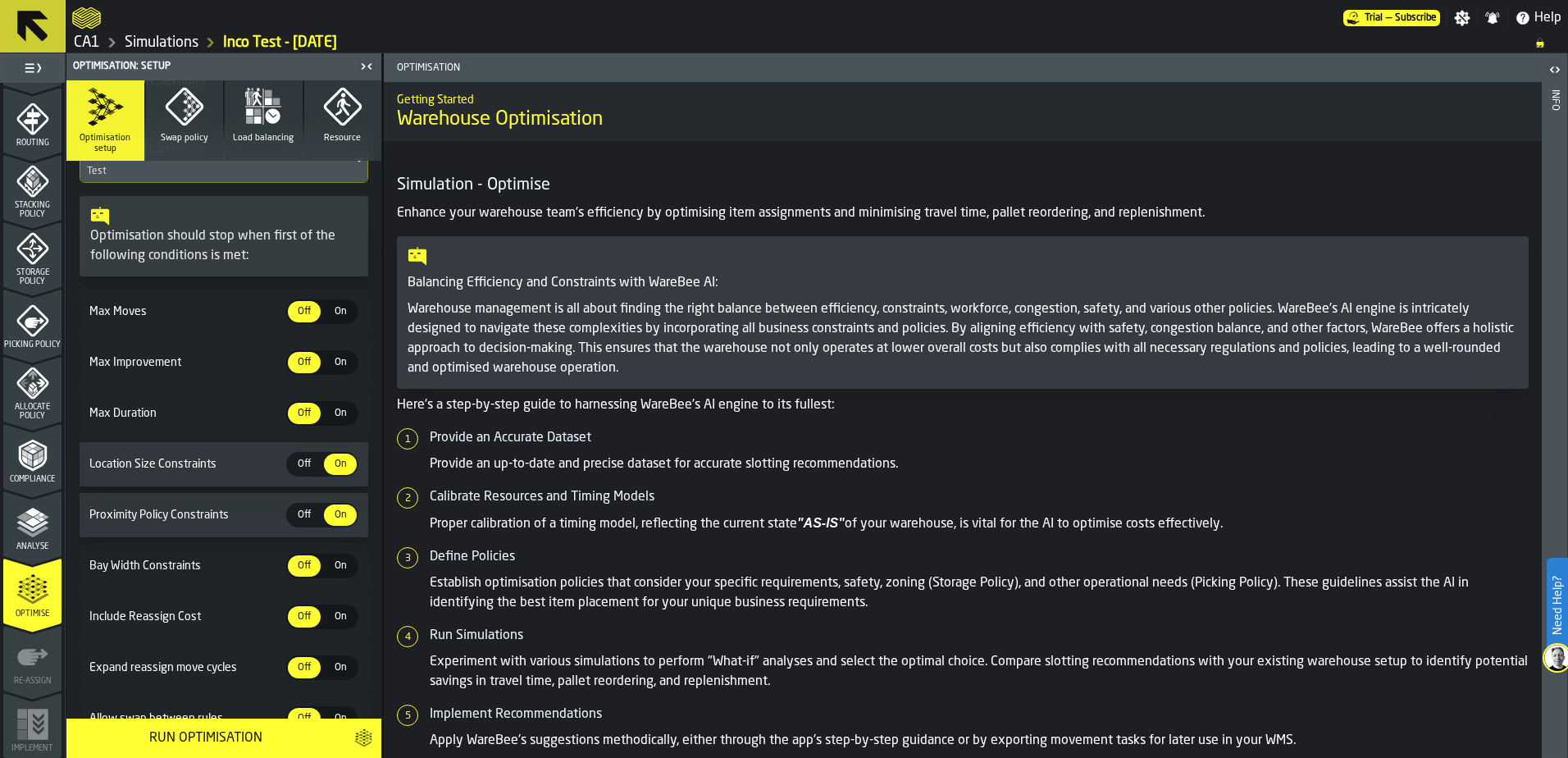
scroll to position [304, 0]
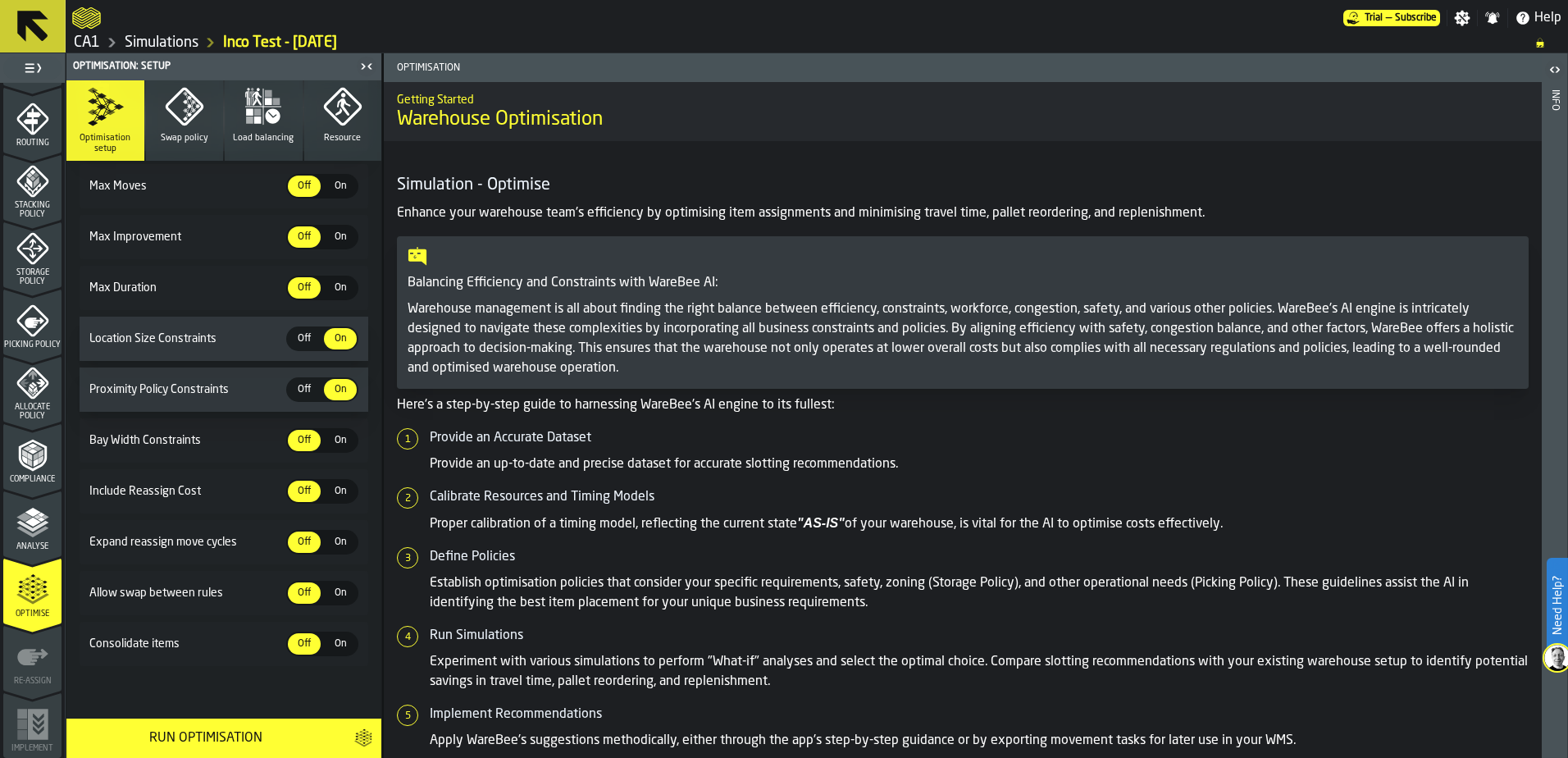
click at [90, 39] on link "CA1" at bounding box center [87, 42] width 26 height 18
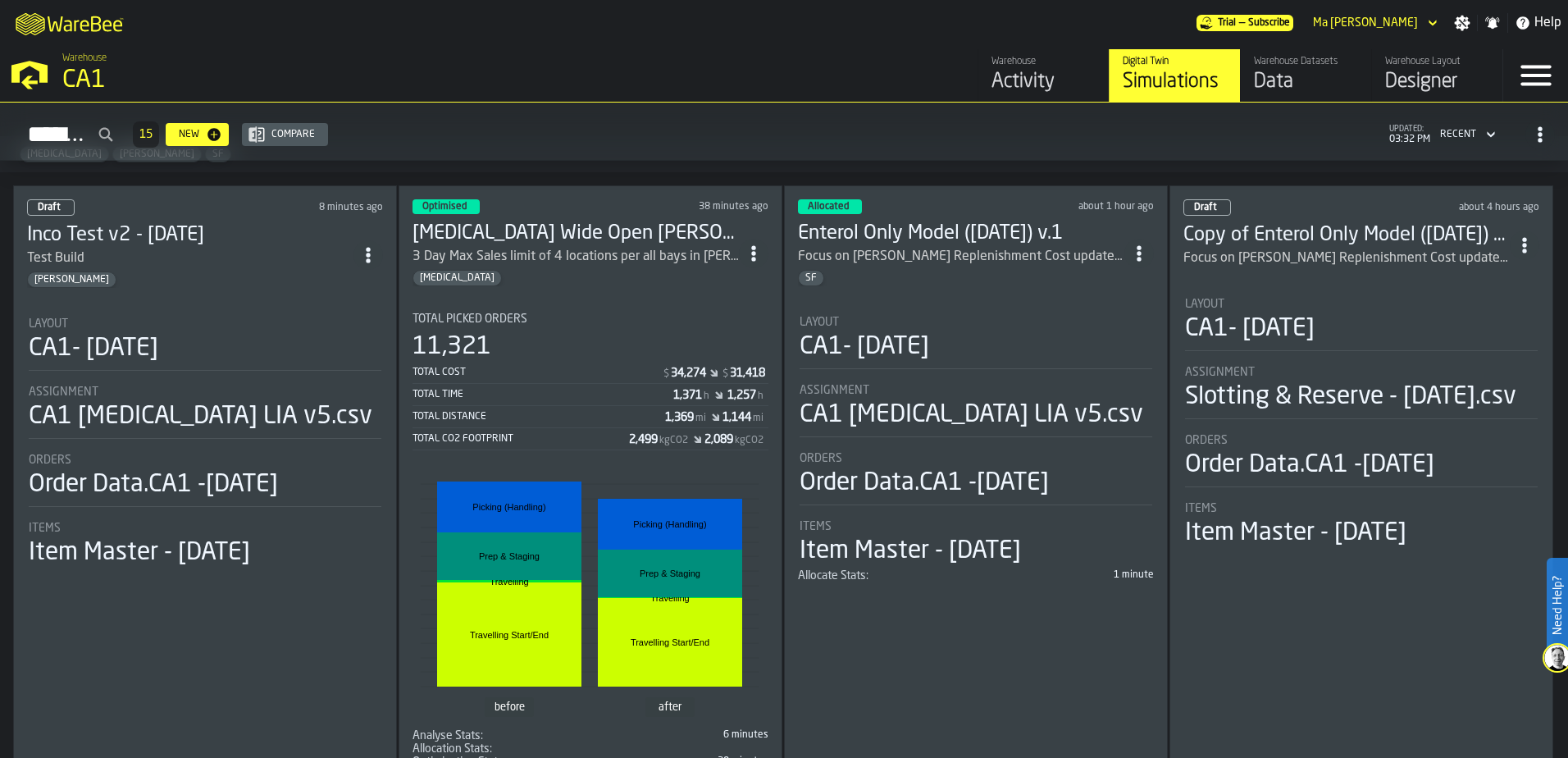
scroll to position [80, 0]
click at [609, 335] on div "11,321" at bounding box center [590, 347] width 356 height 30
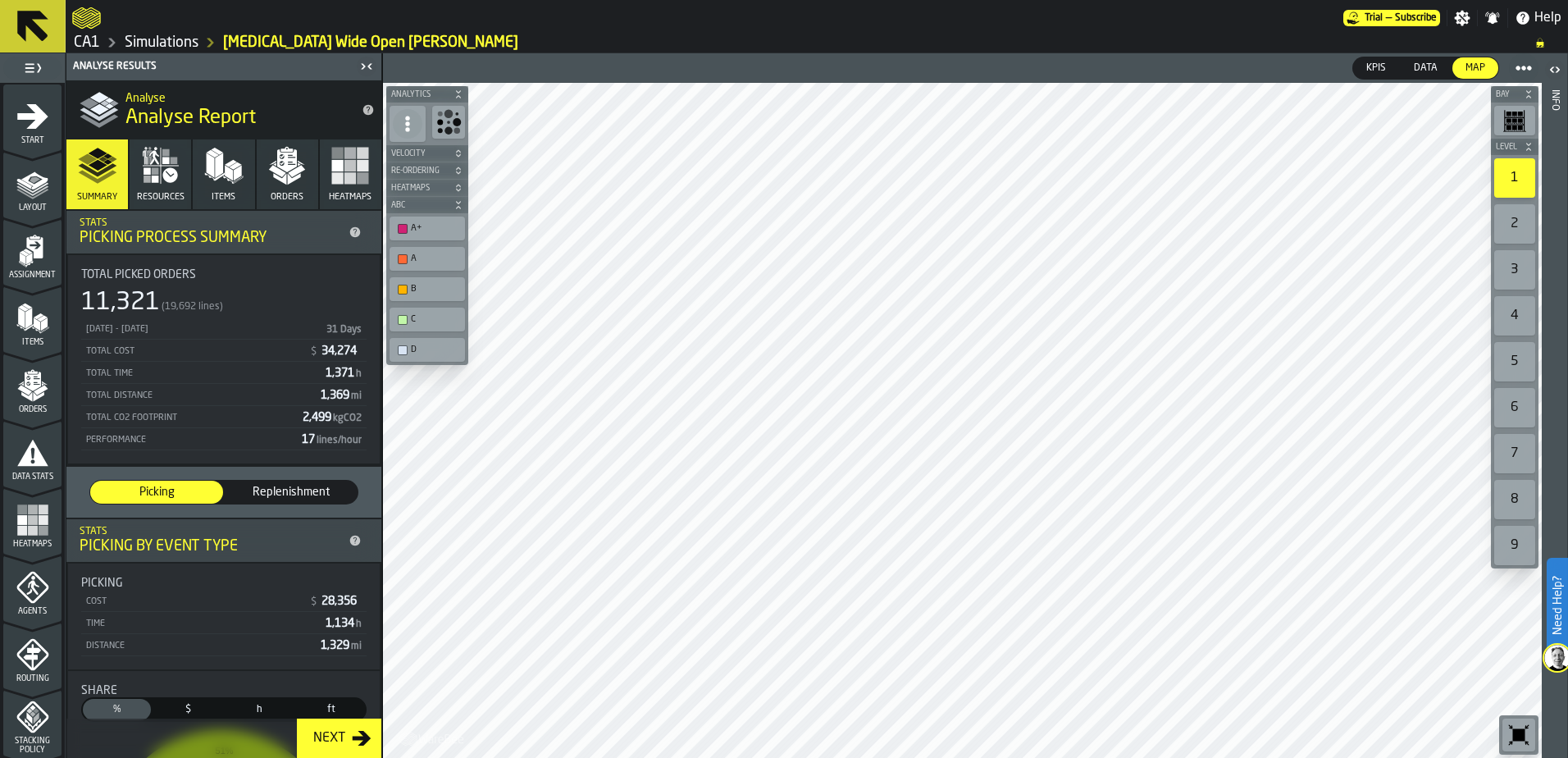
scroll to position [536, 0]
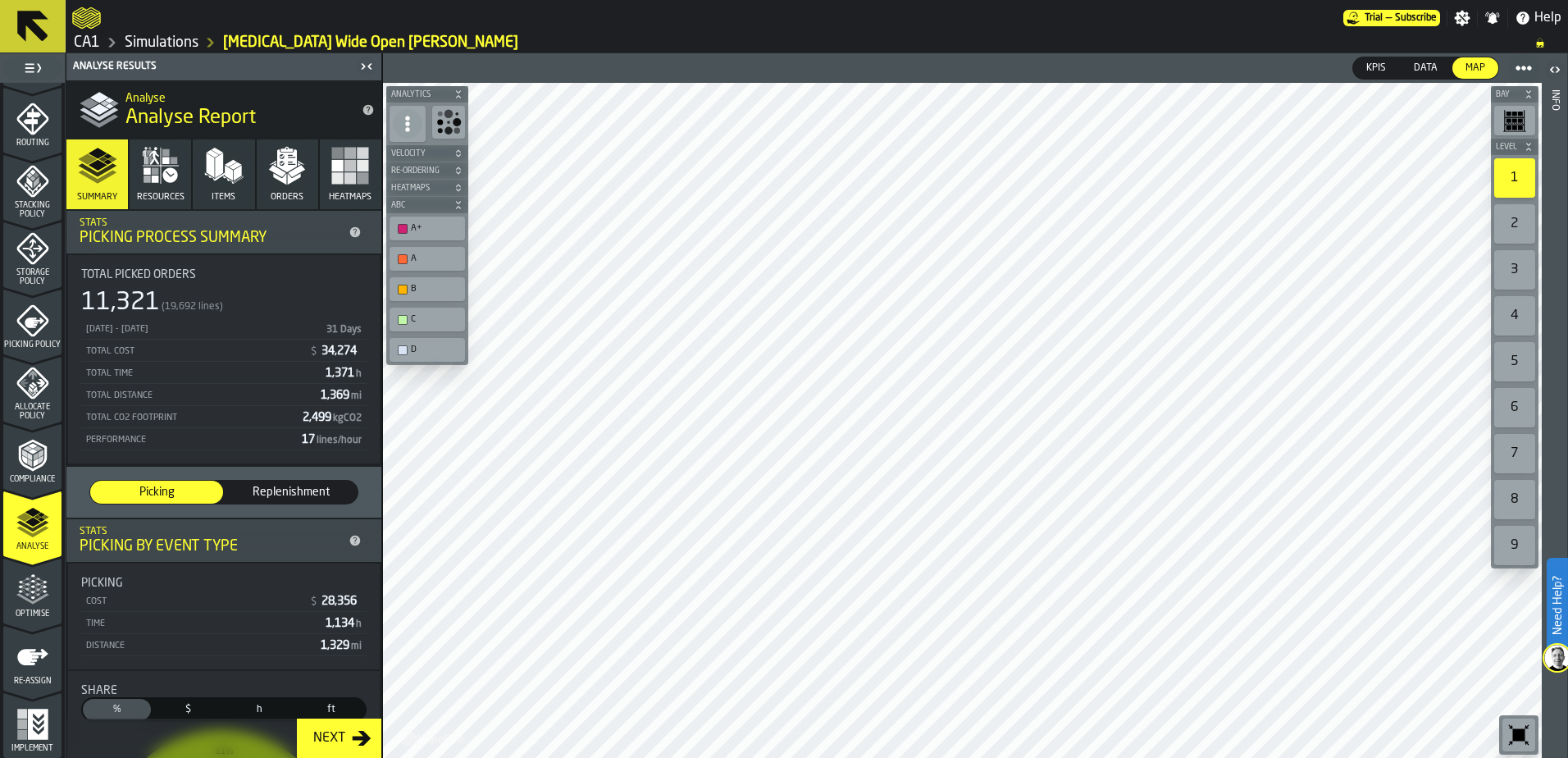
click at [32, 604] on icon "menu Optimise" at bounding box center [32, 590] width 32 height 32
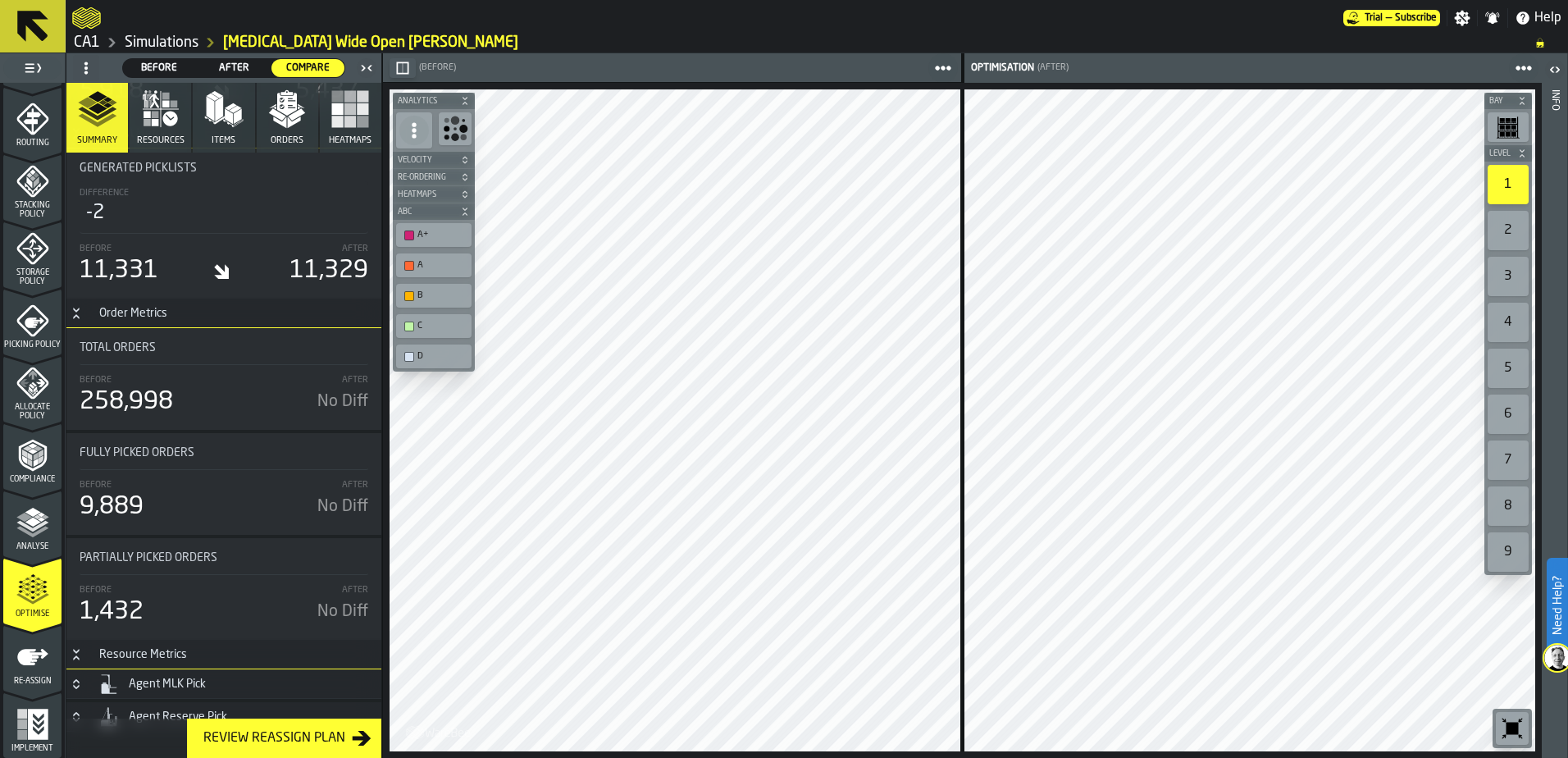
scroll to position [5633, 0]
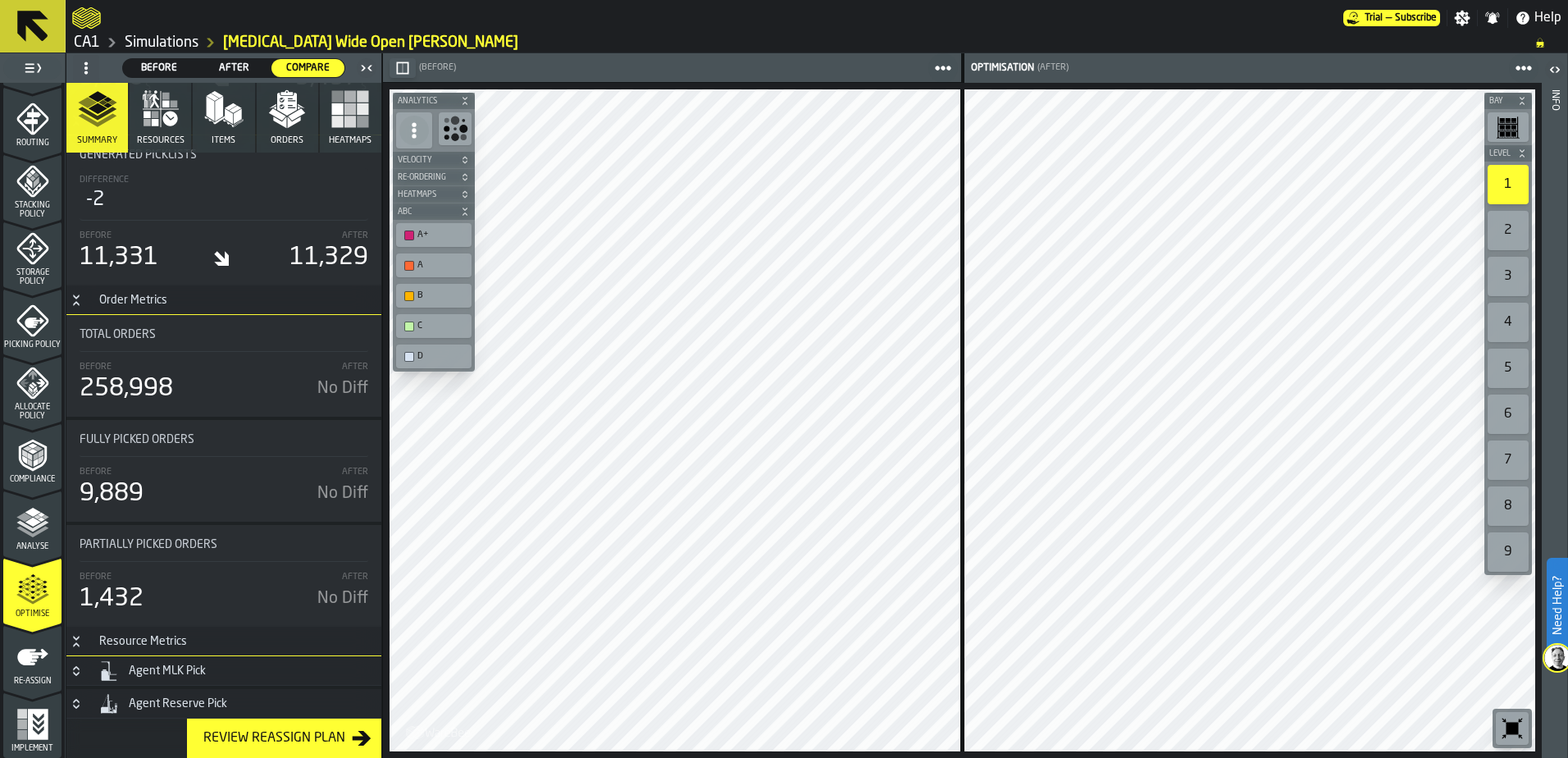
click at [153, 34] on link "Simulations" at bounding box center [161, 42] width 74 height 18
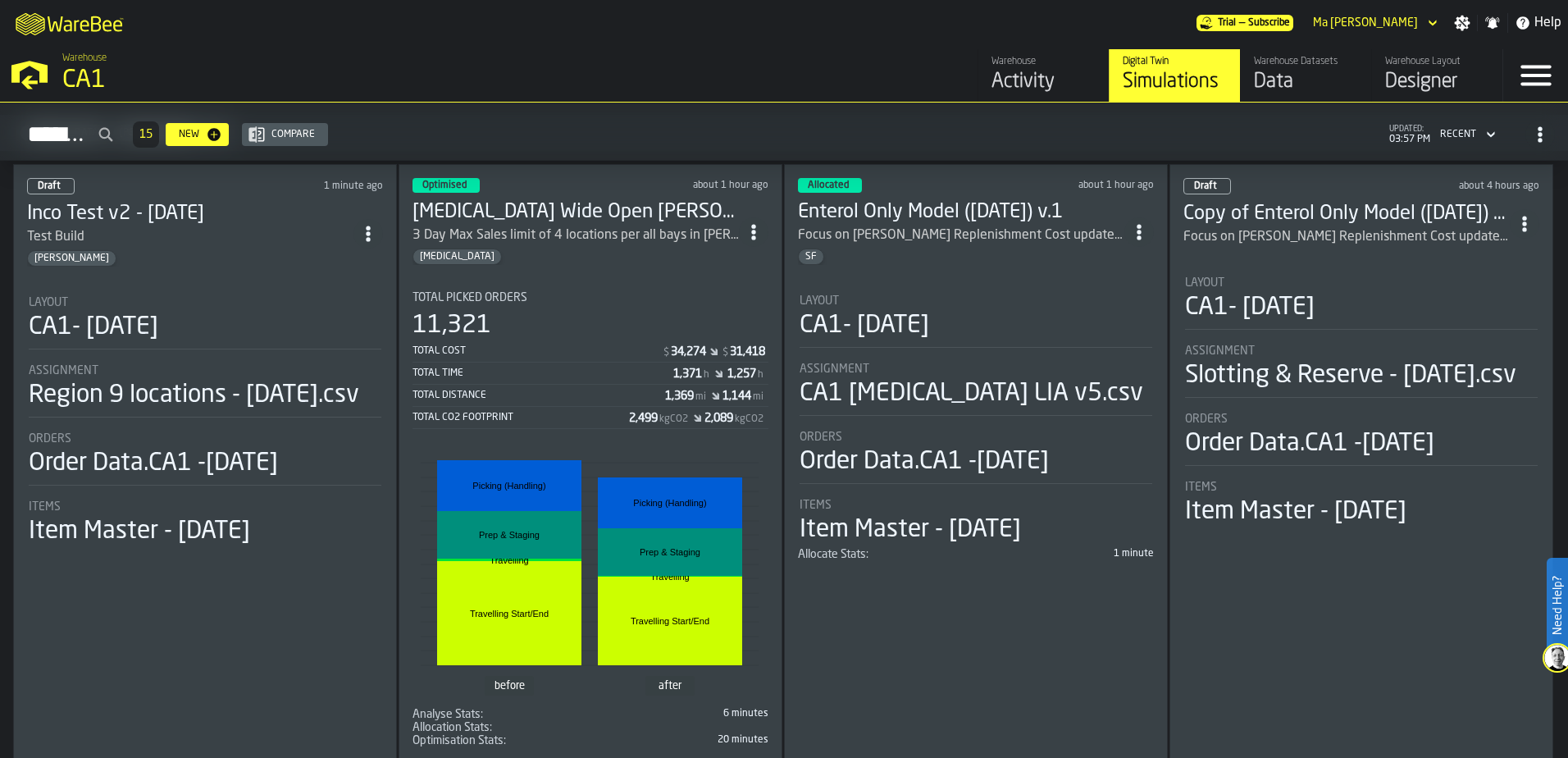
scroll to position [99, 0]
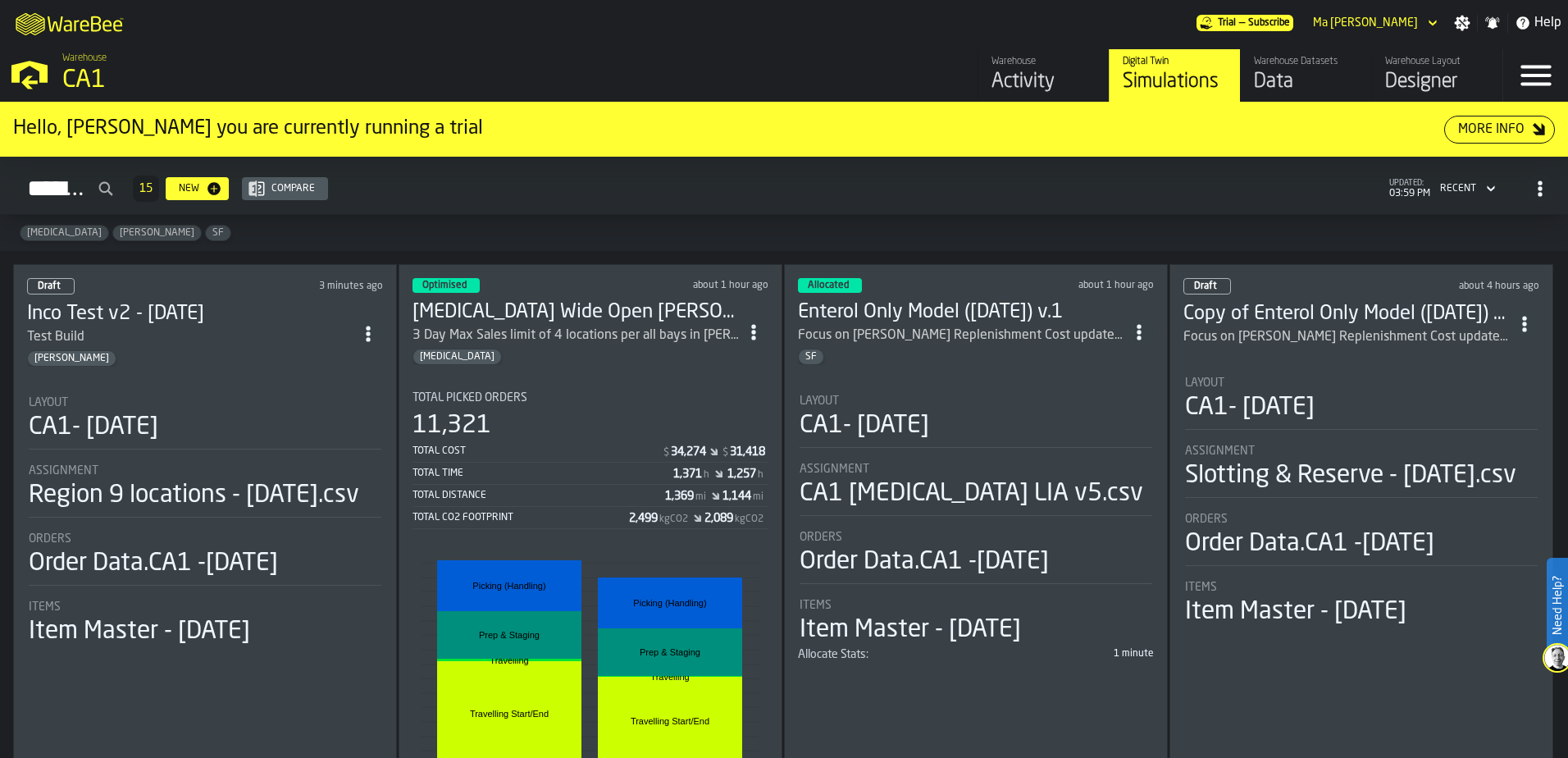
click at [673, 396] on div "Total Picked Orders" at bounding box center [590, 397] width 356 height 13
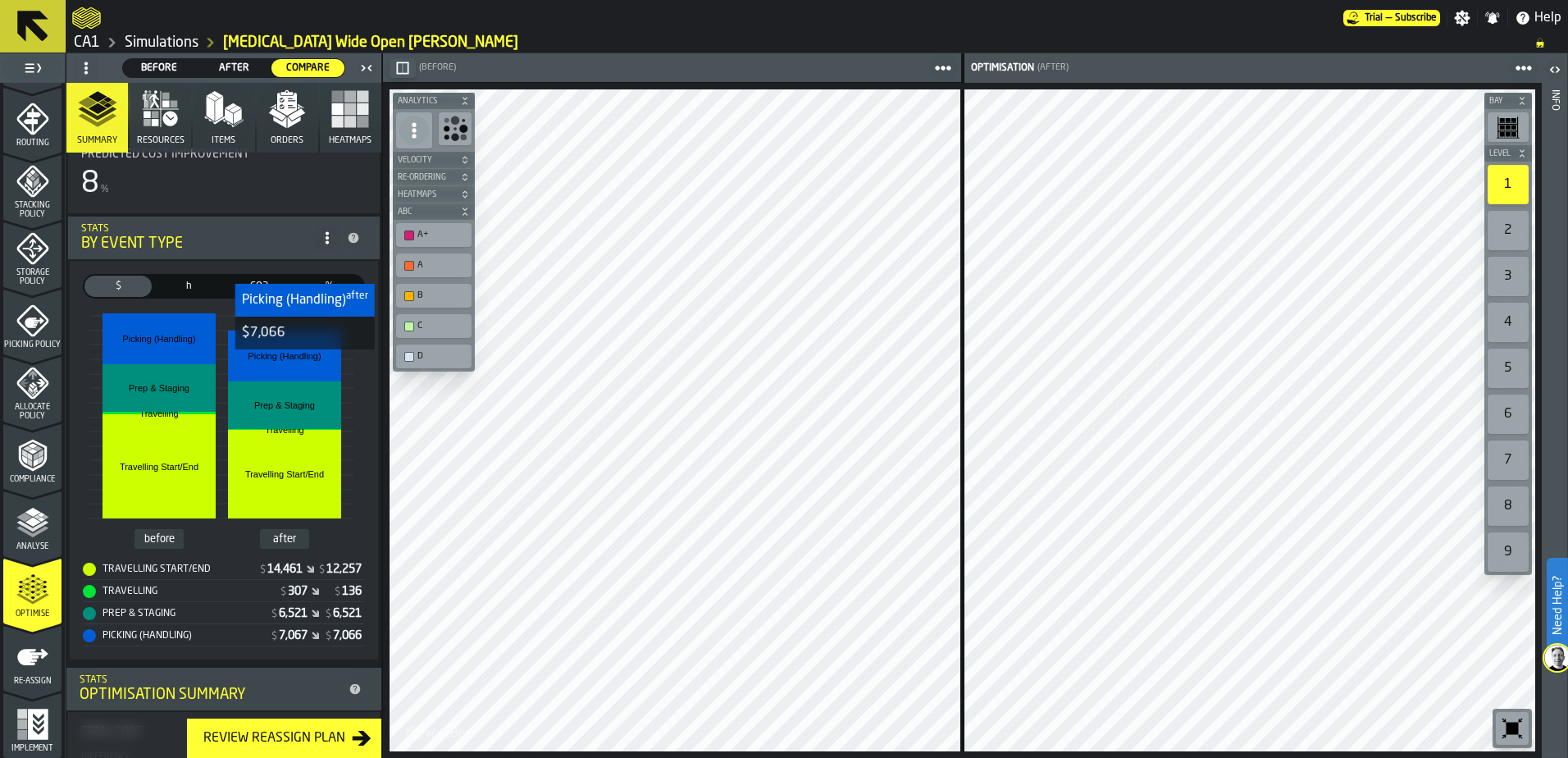
scroll to position [221, 0]
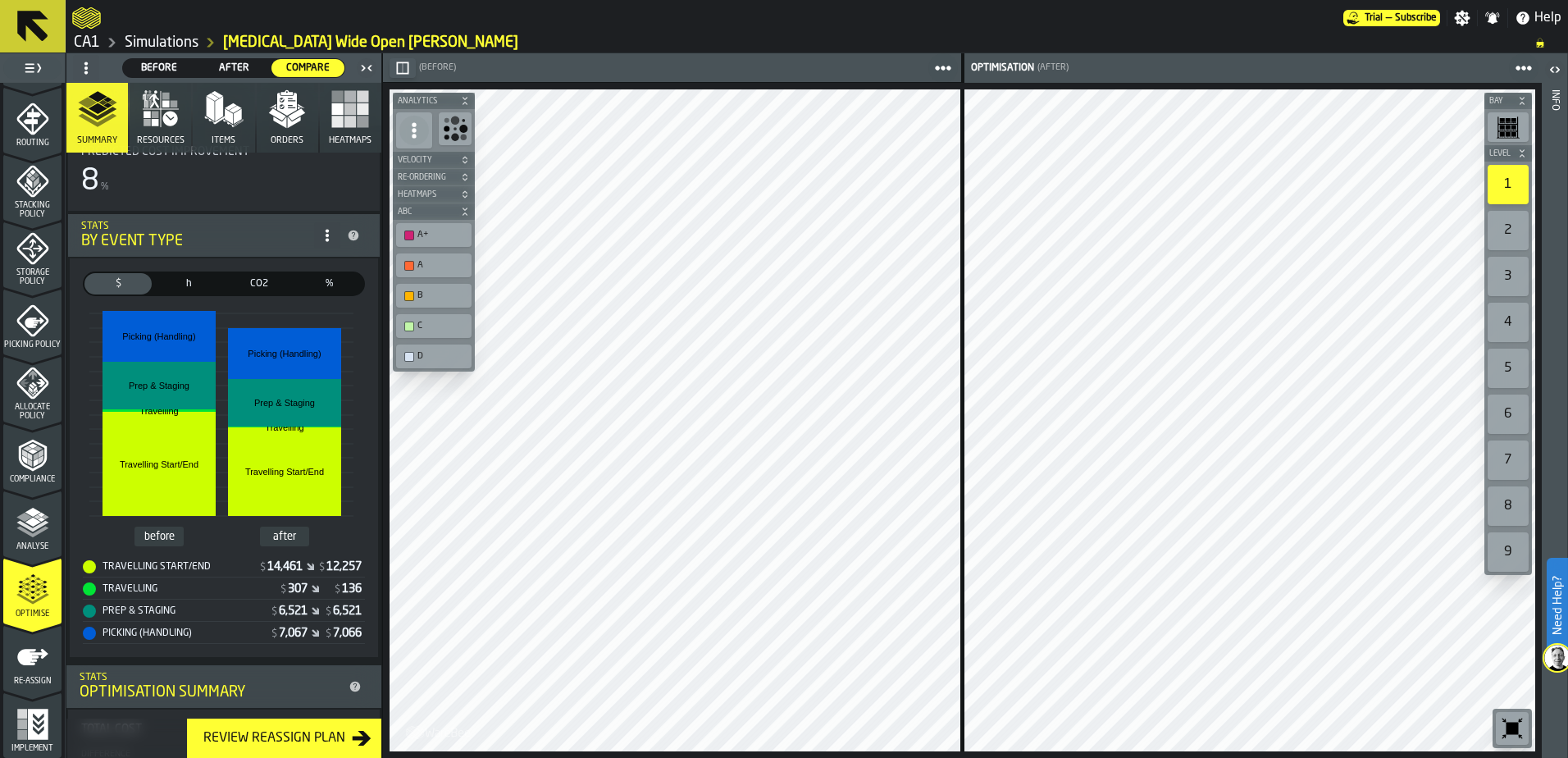
click at [171, 37] on link "Simulations" at bounding box center [161, 42] width 74 height 18
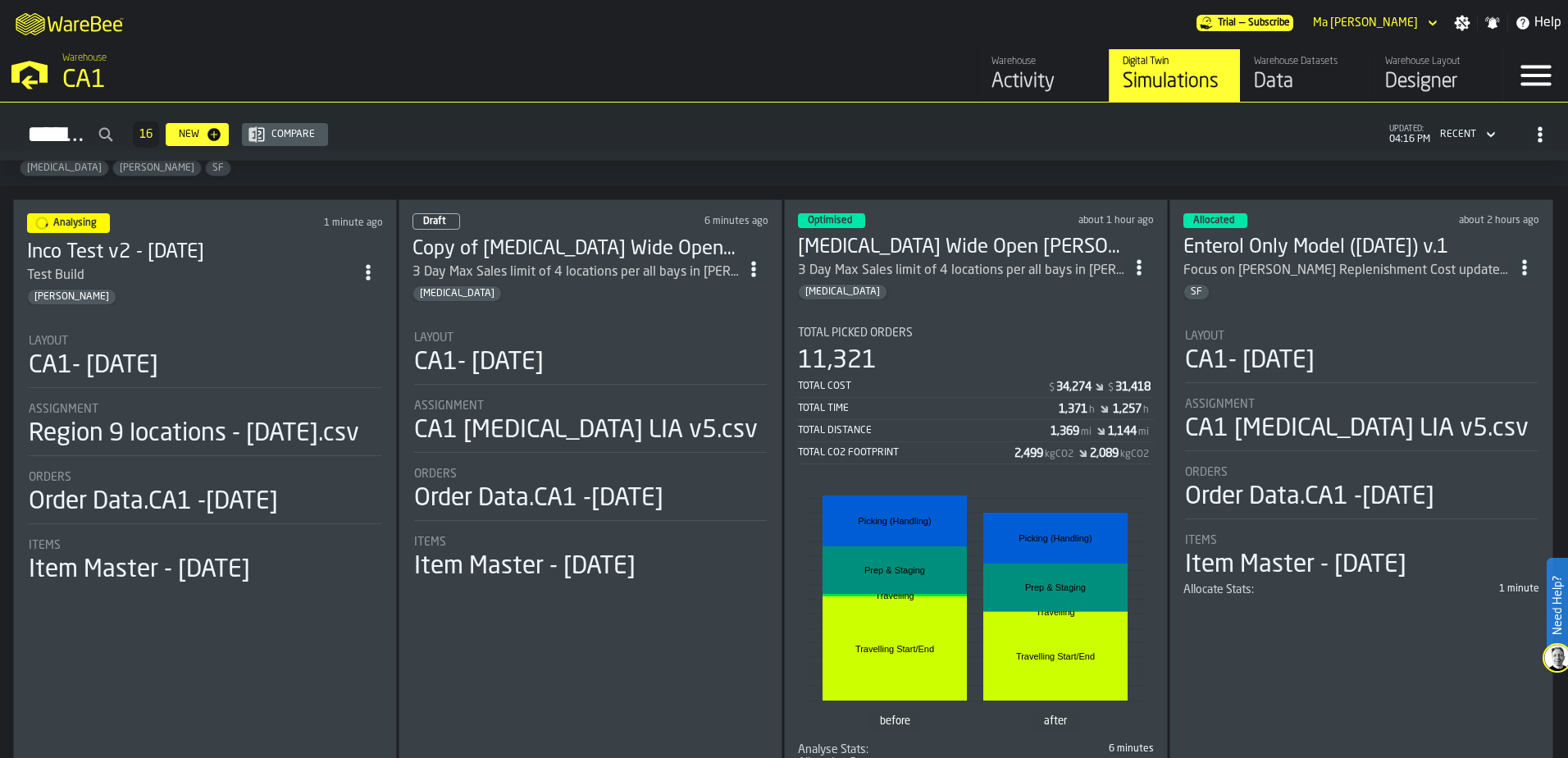
scroll to position [66, 0]
click at [720, 148] on div "Simulations 16 New Compare updated: 04:17 PM Recent" at bounding box center [784, 134] width 1542 height 38
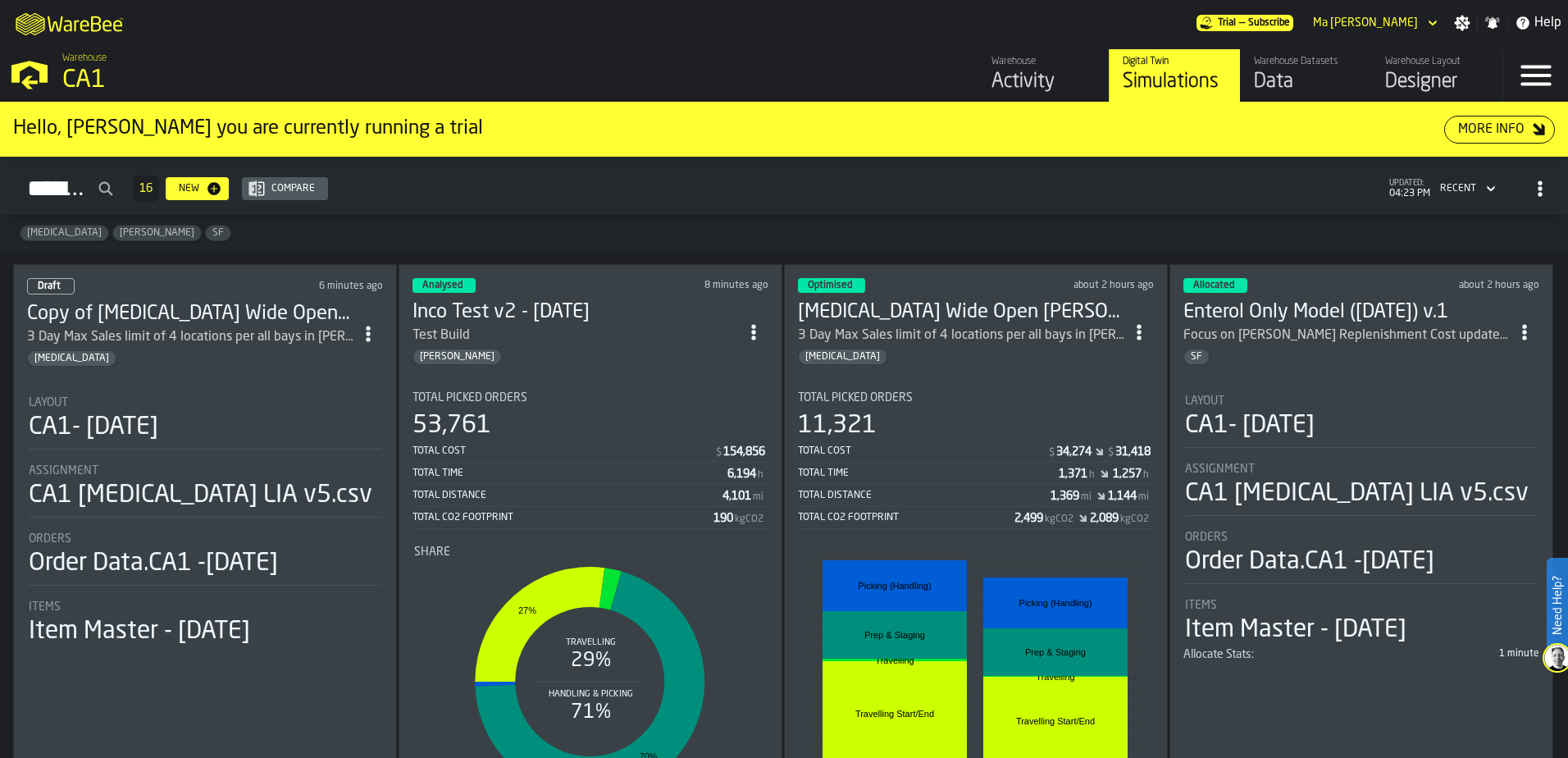
click at [545, 459] on div "Total Cost $ 154,856" at bounding box center [590, 452] width 356 height 20
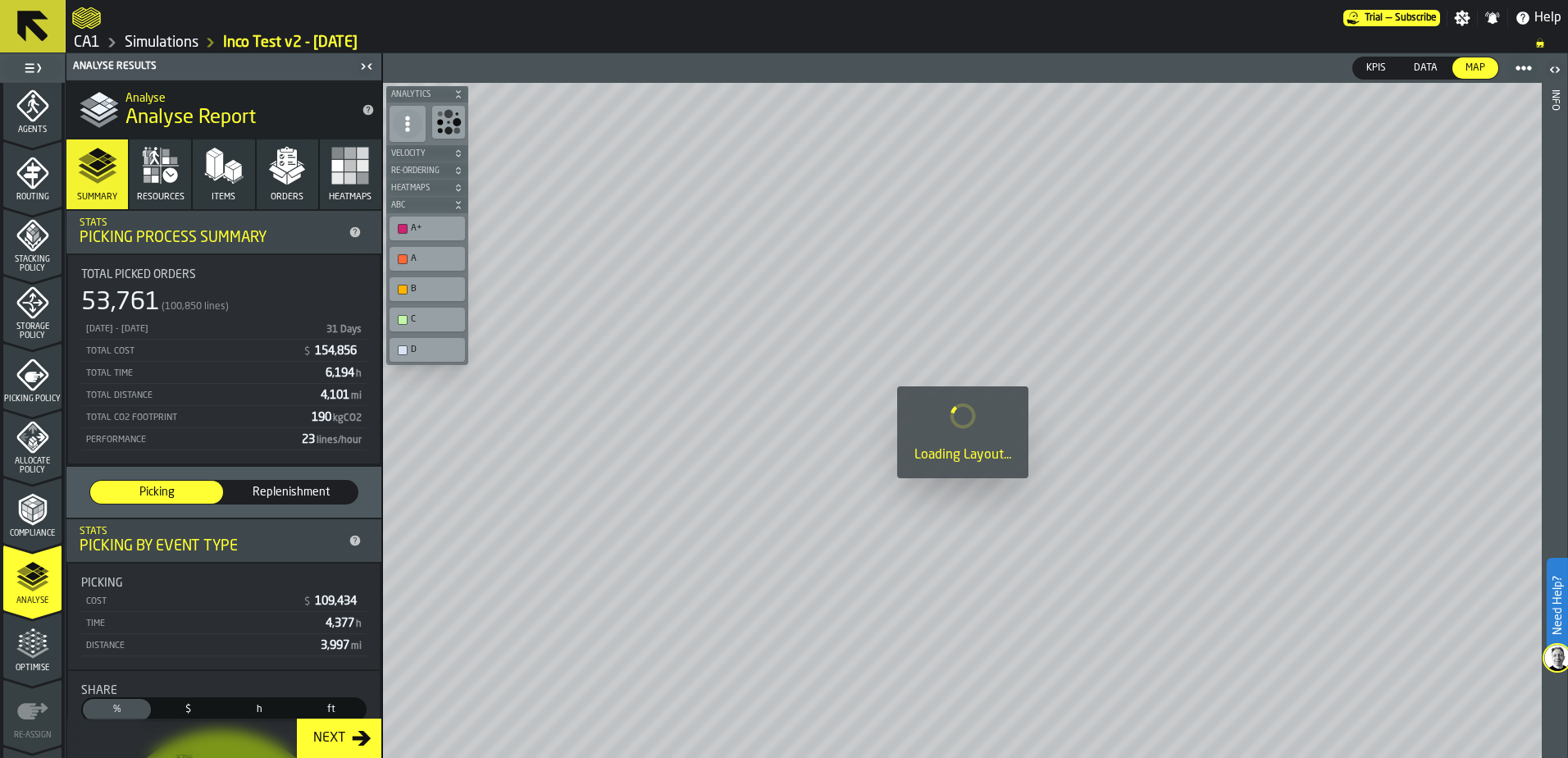
scroll to position [536, 0]
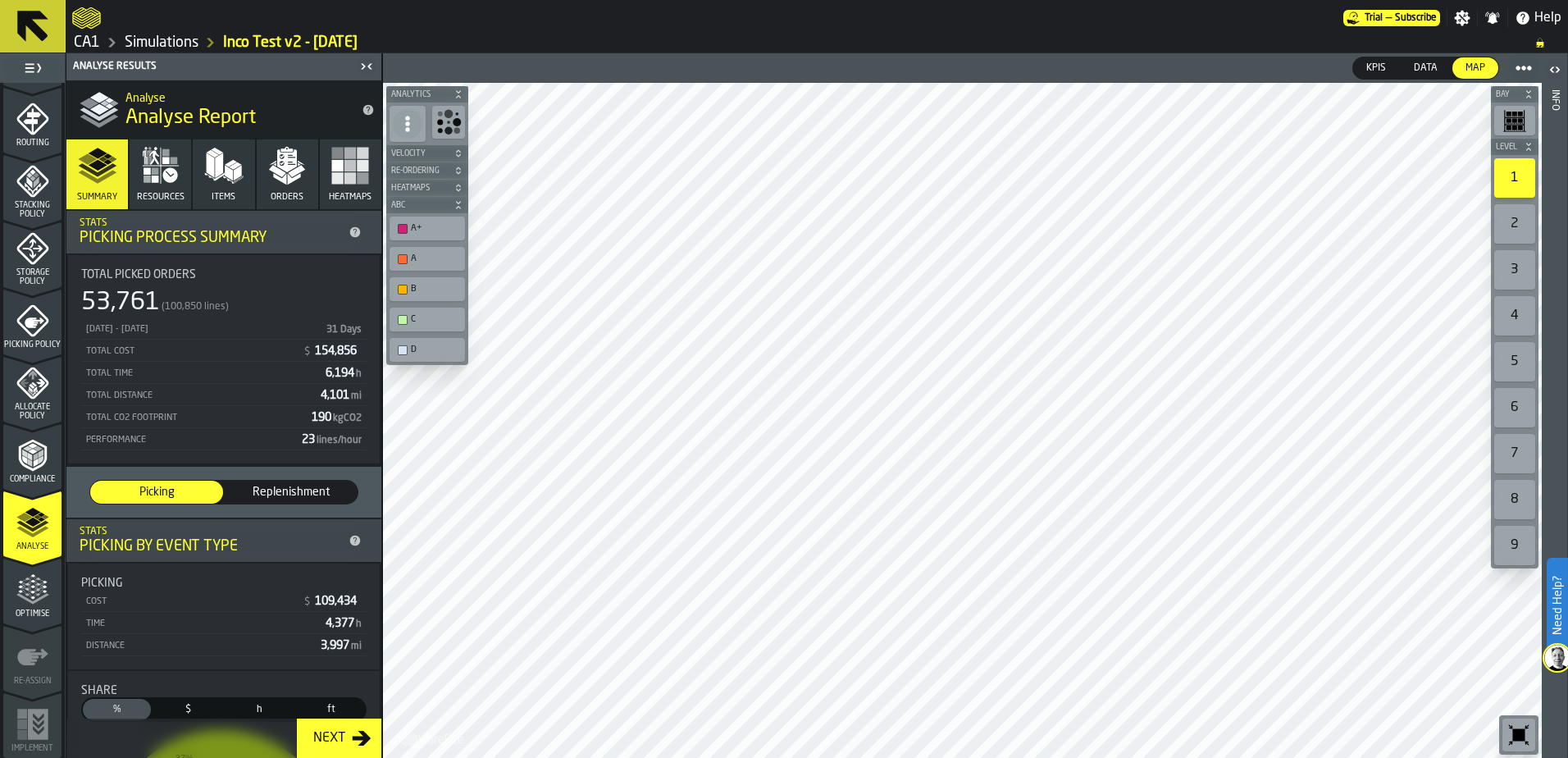
click at [42, 590] on polygon "menu Optimise" at bounding box center [44, 591] width 4 height 4
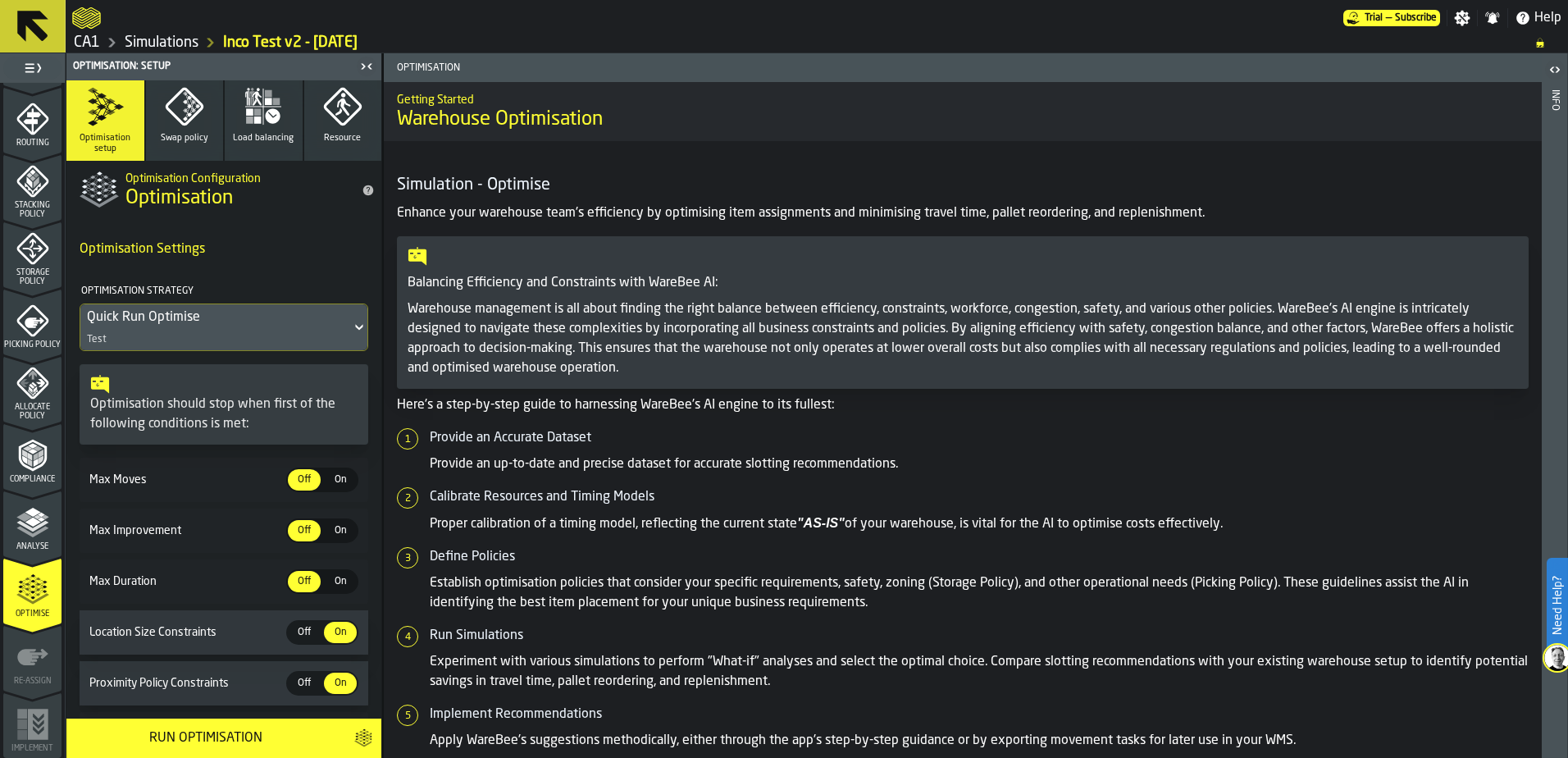
click at [169, 39] on link "Simulations" at bounding box center [161, 42] width 74 height 18
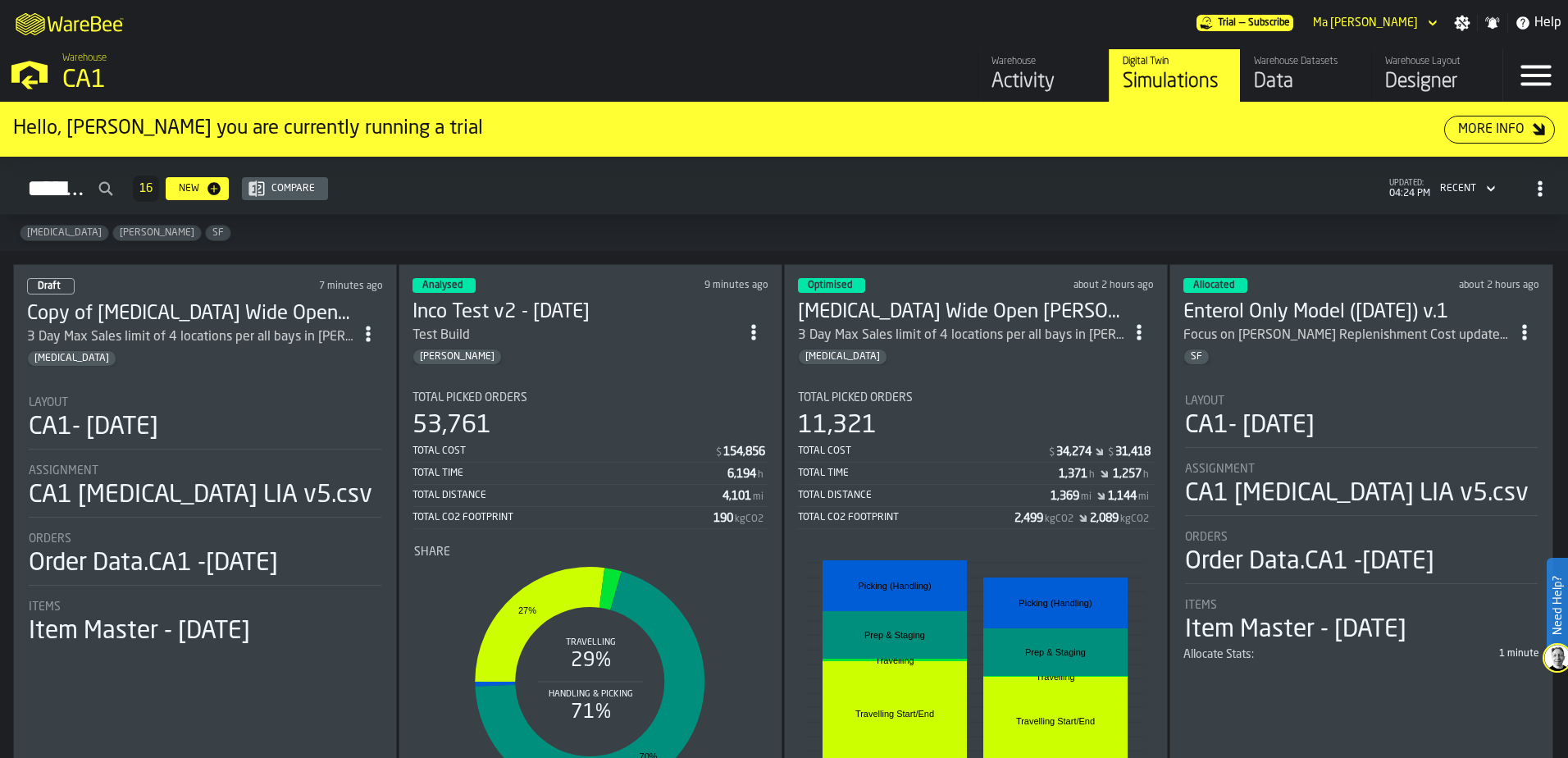
click at [555, 408] on div "Total Picked Orders 53,761 Total Cost $ 154,856 Total Time 6,194 h Total Distan…" at bounding box center [590, 460] width 356 height 138
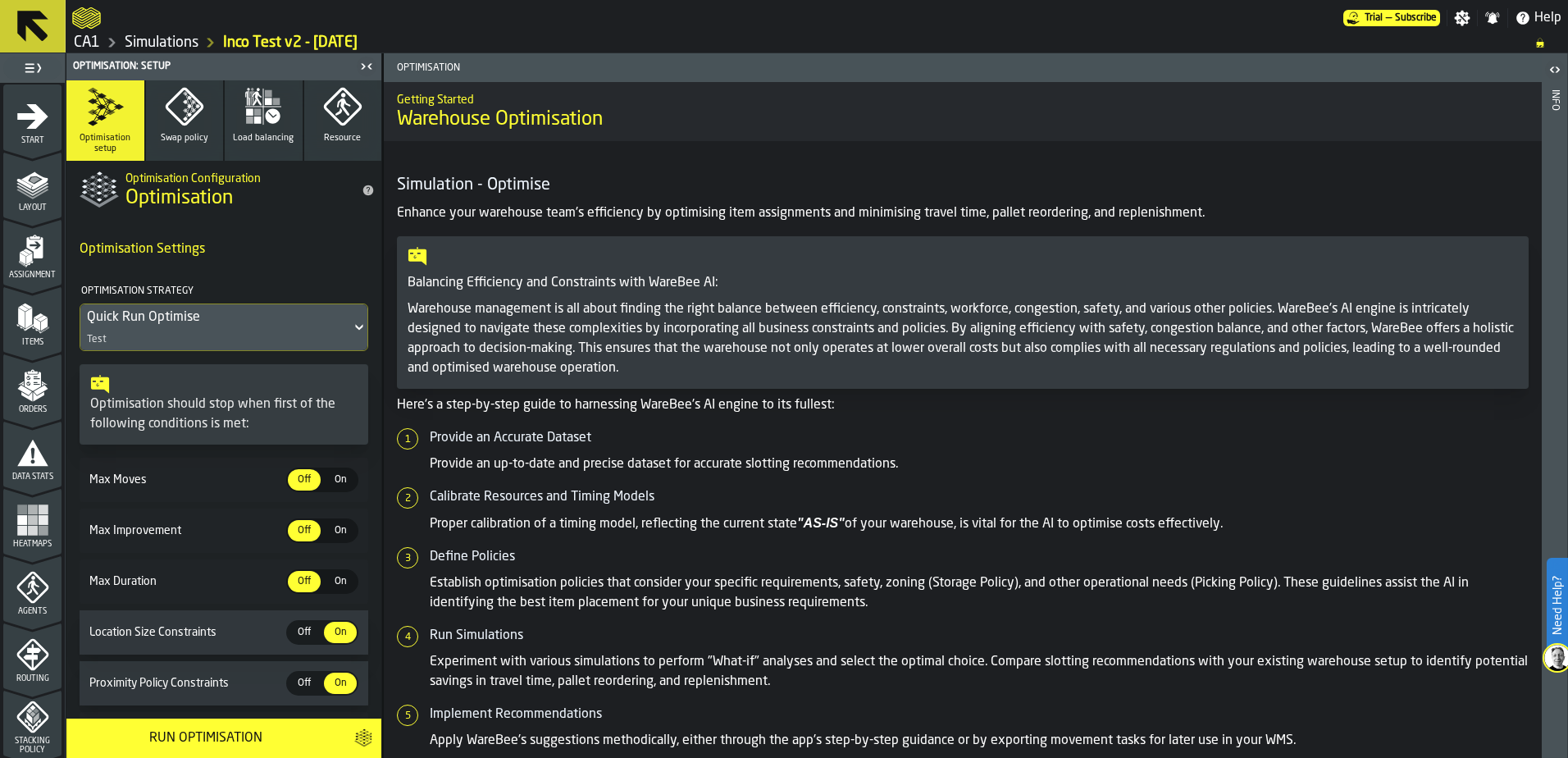
click at [152, 39] on link "Simulations" at bounding box center [161, 42] width 74 height 18
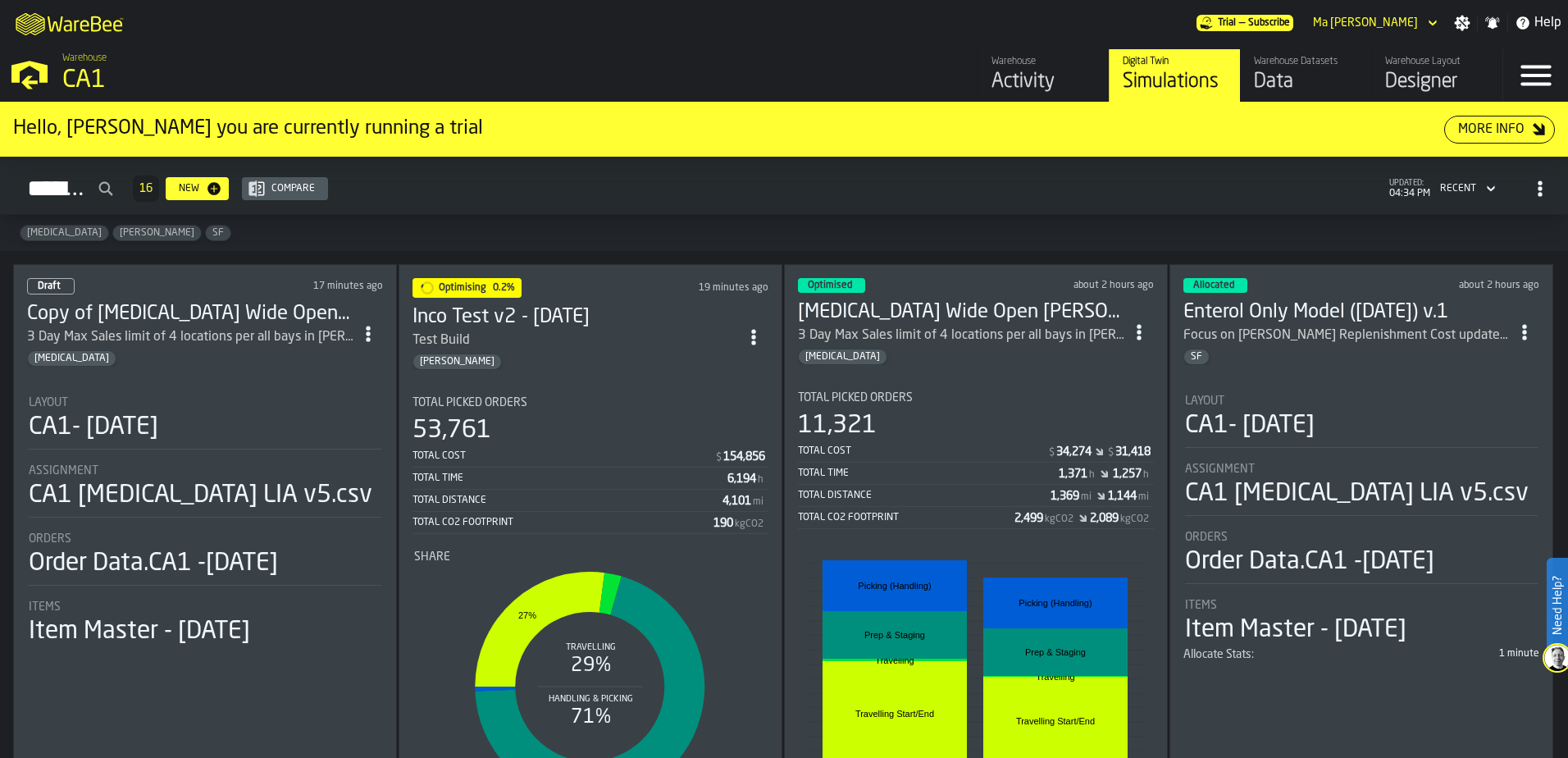
click at [664, 183] on div "Simulations 16 New Compare updated: 04:34 PM Recent" at bounding box center [784, 189] width 1542 height 38
